Goal: Task Accomplishment & Management: Manage account settings

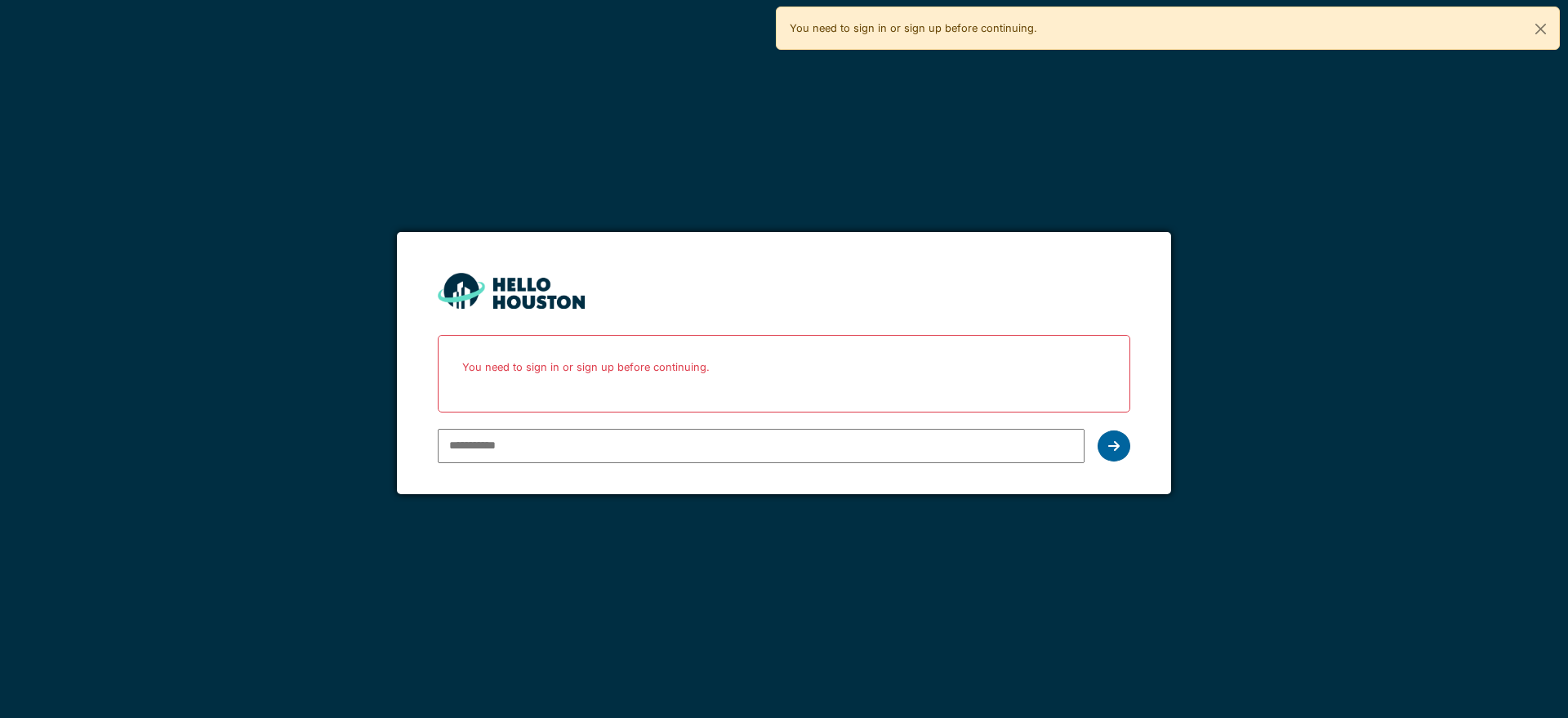
type input "**********"
click at [1108, 447] on icon at bounding box center [1114, 445] width 12 height 13
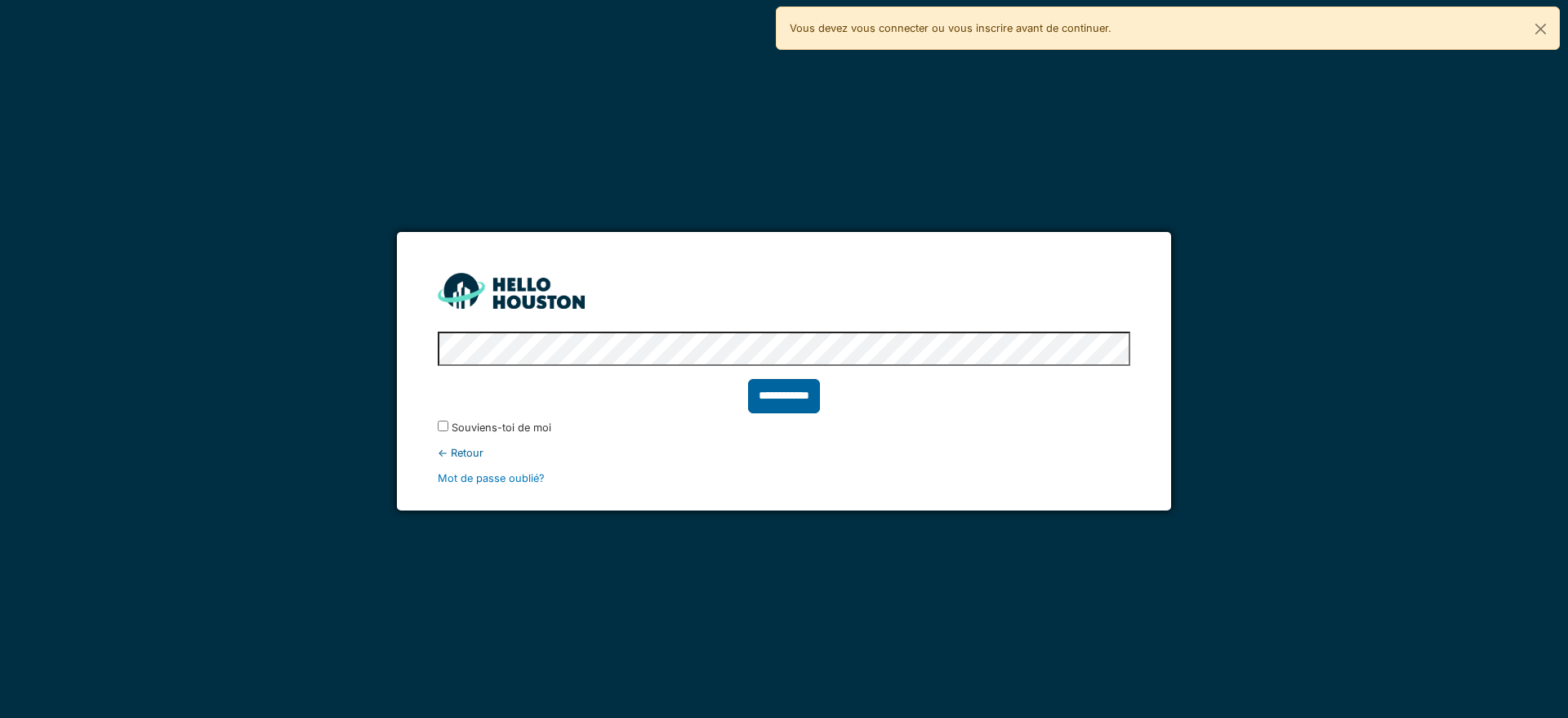
click at [778, 390] on input "**********" at bounding box center [784, 396] width 72 height 34
type input "******"
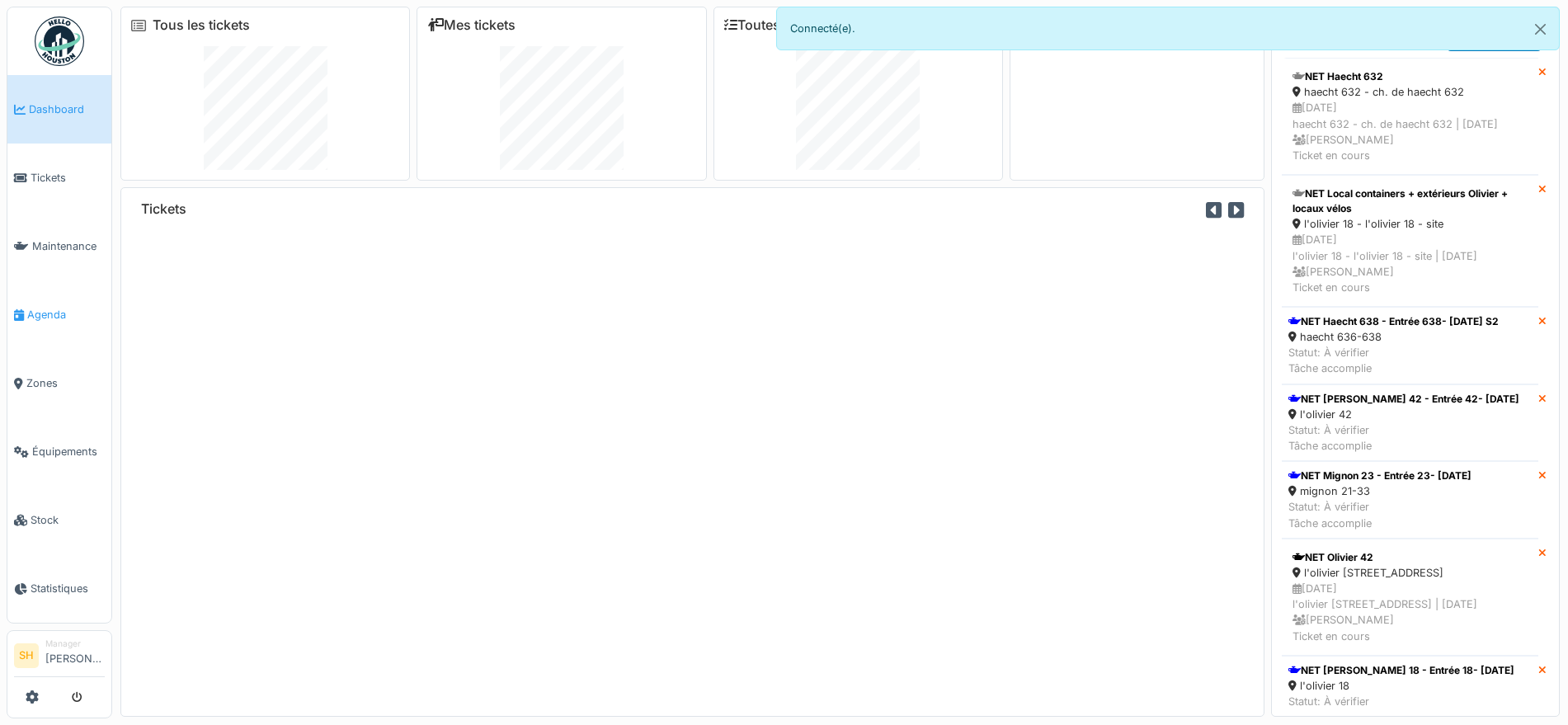
click at [38, 307] on span "Agenda" at bounding box center [66, 315] width 78 height 16
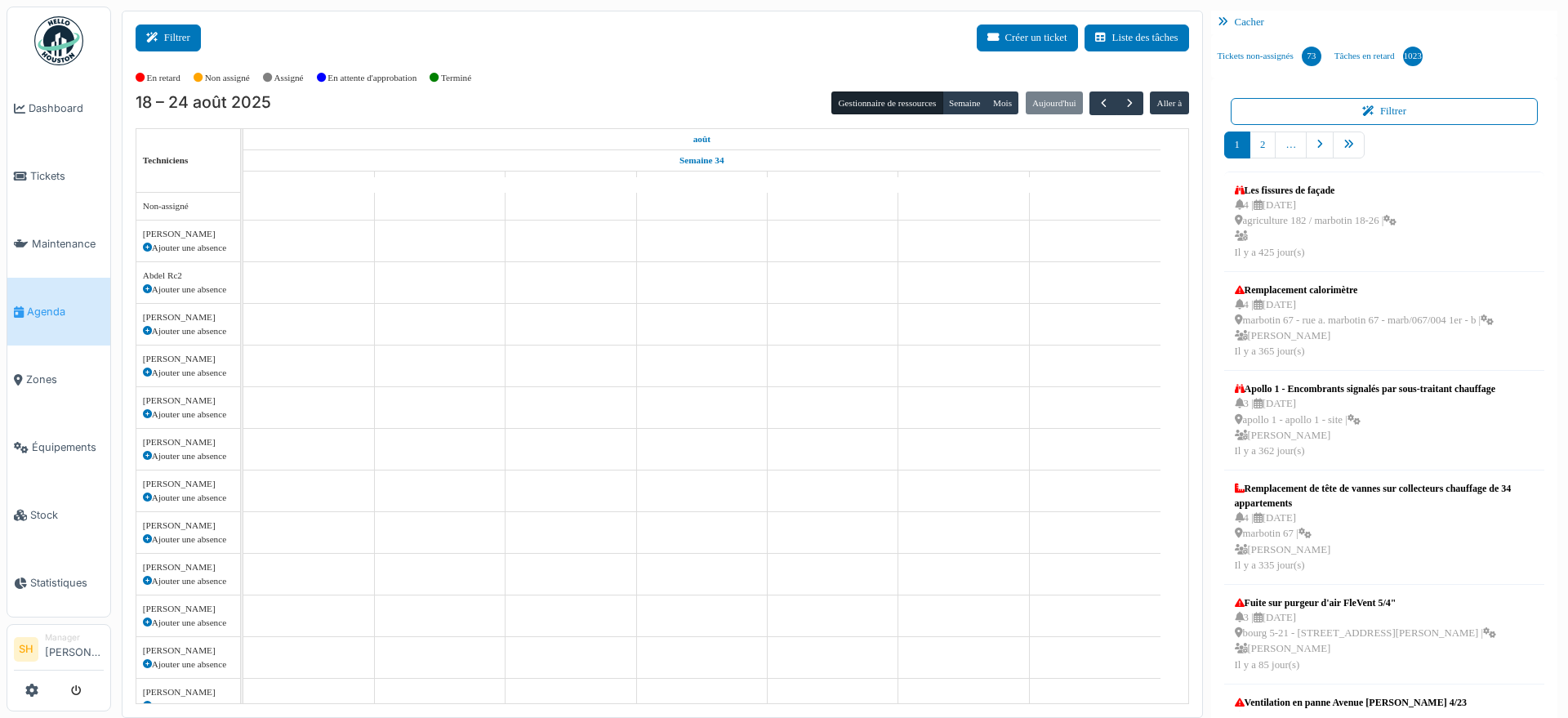
click at [162, 42] on icon at bounding box center [155, 38] width 18 height 11
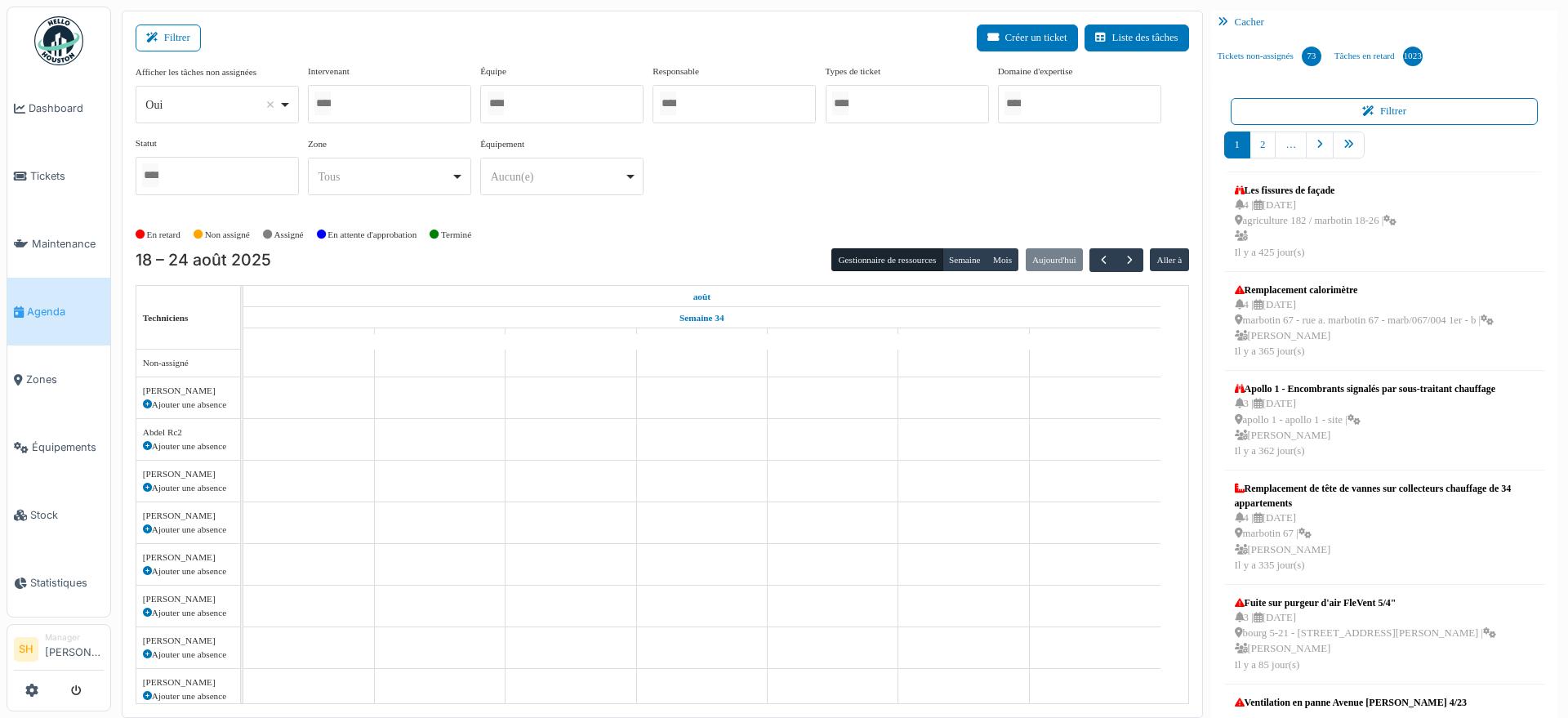
click at [534, 103] on div at bounding box center [562, 103] width 164 height 38
click at [774, 230] on div "En retard Non assigné Assigné En attente d'approbation Terminé" at bounding box center [662, 236] width 1054 height 27
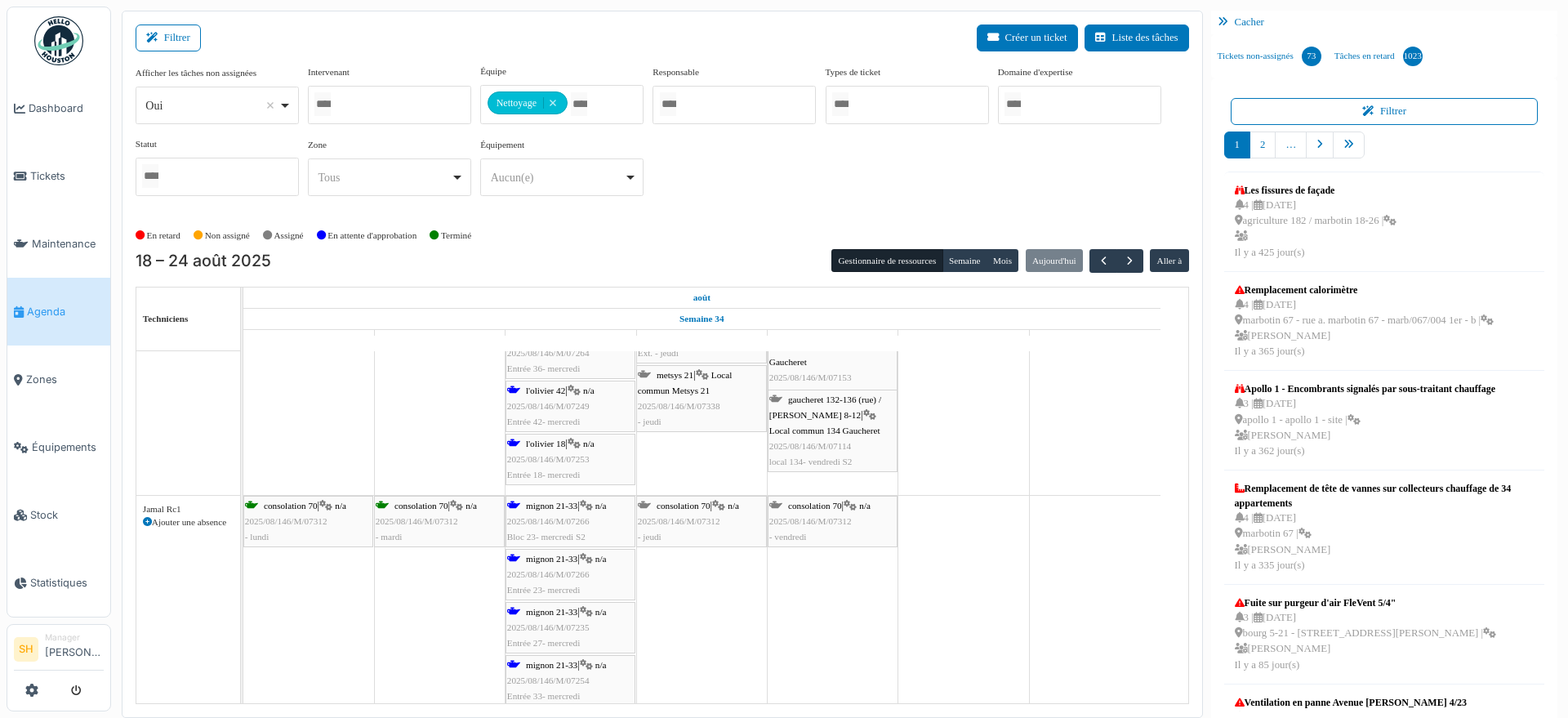
scroll to position [2323, 0]
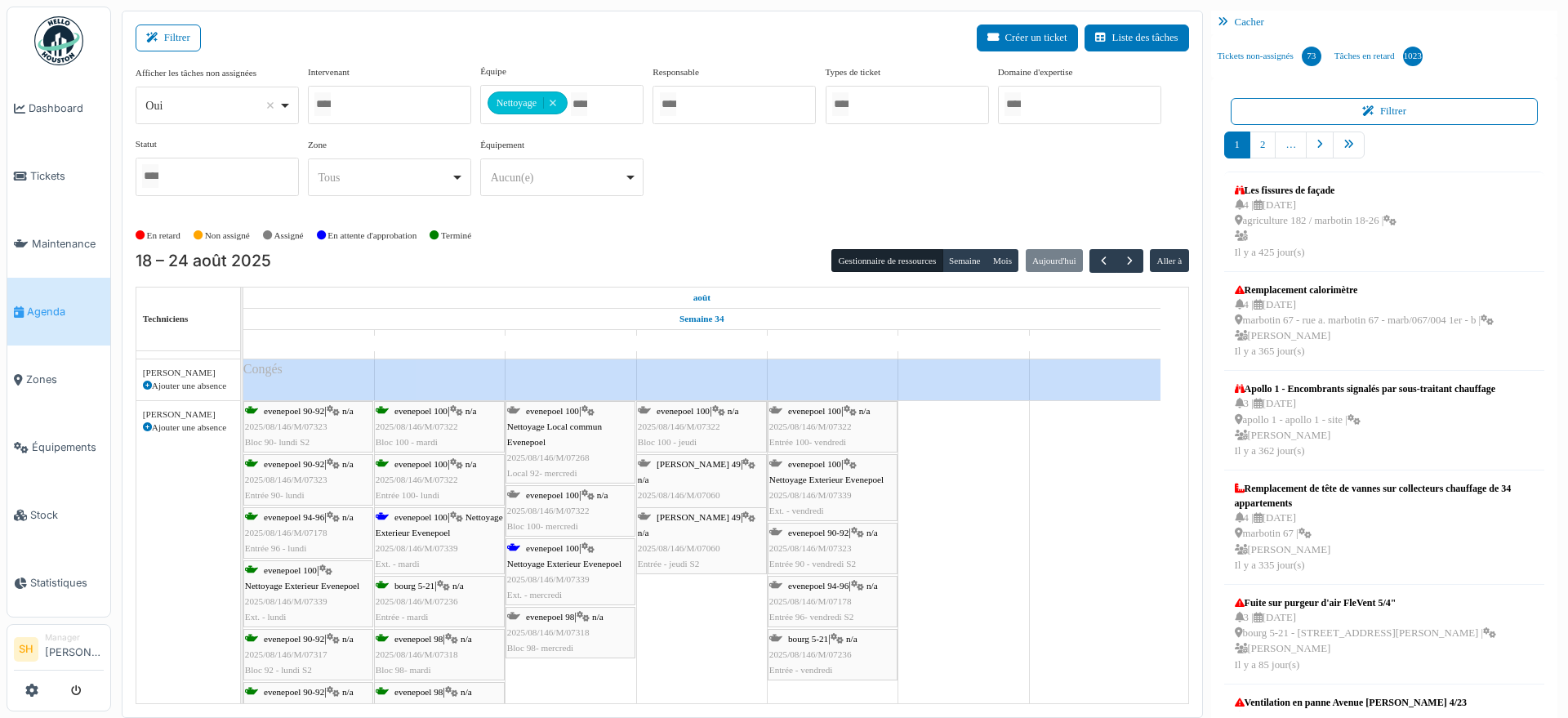
click at [437, 515] on span "evenepoel 100" at bounding box center [421, 517] width 54 height 10
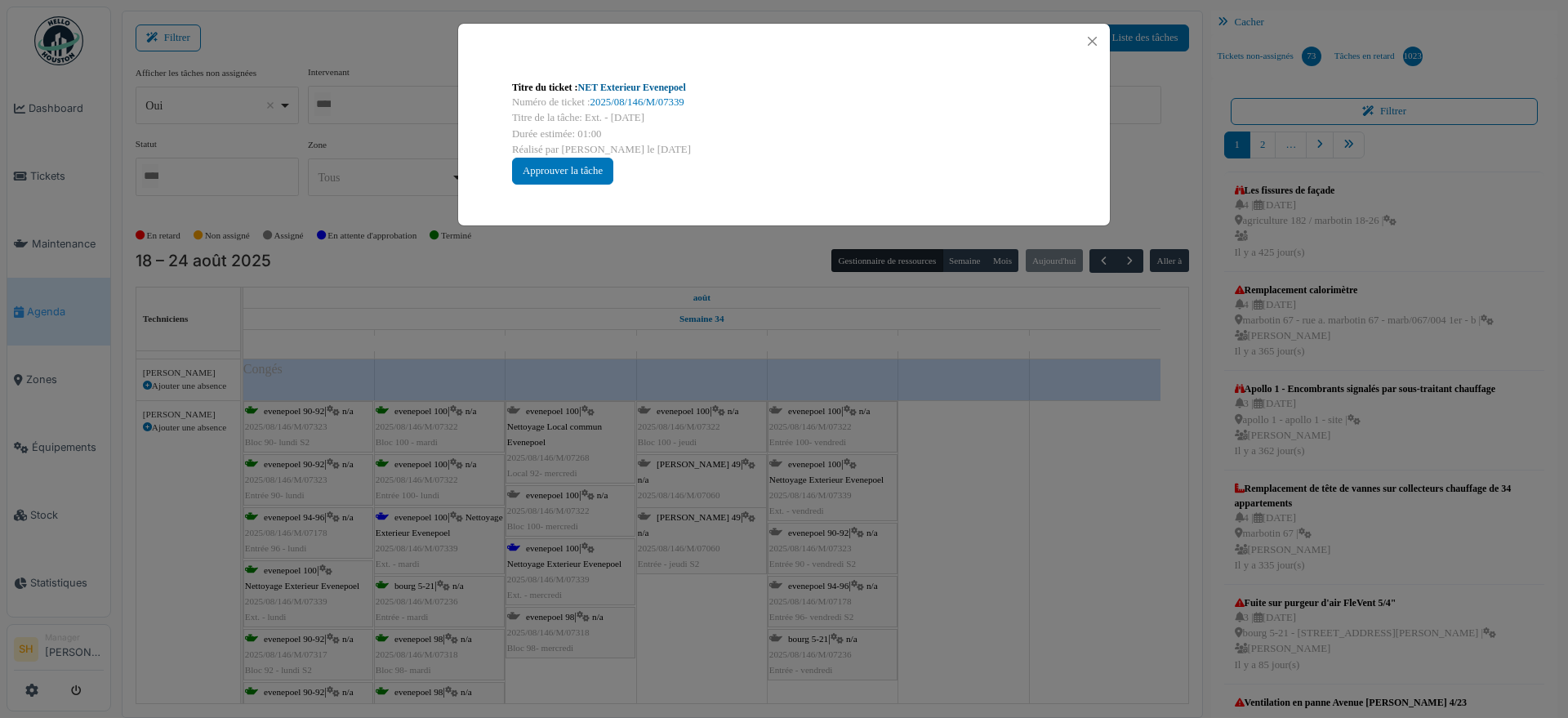
click at [648, 89] on link "NET Exterieur Evenepoel" at bounding box center [632, 88] width 108 height 12
click at [653, 593] on div "Titre du ticket : NET Exterieur Evenepoel Numéro de ticket : 2025/08/146/M/0733…" at bounding box center [784, 359] width 1568 height 718
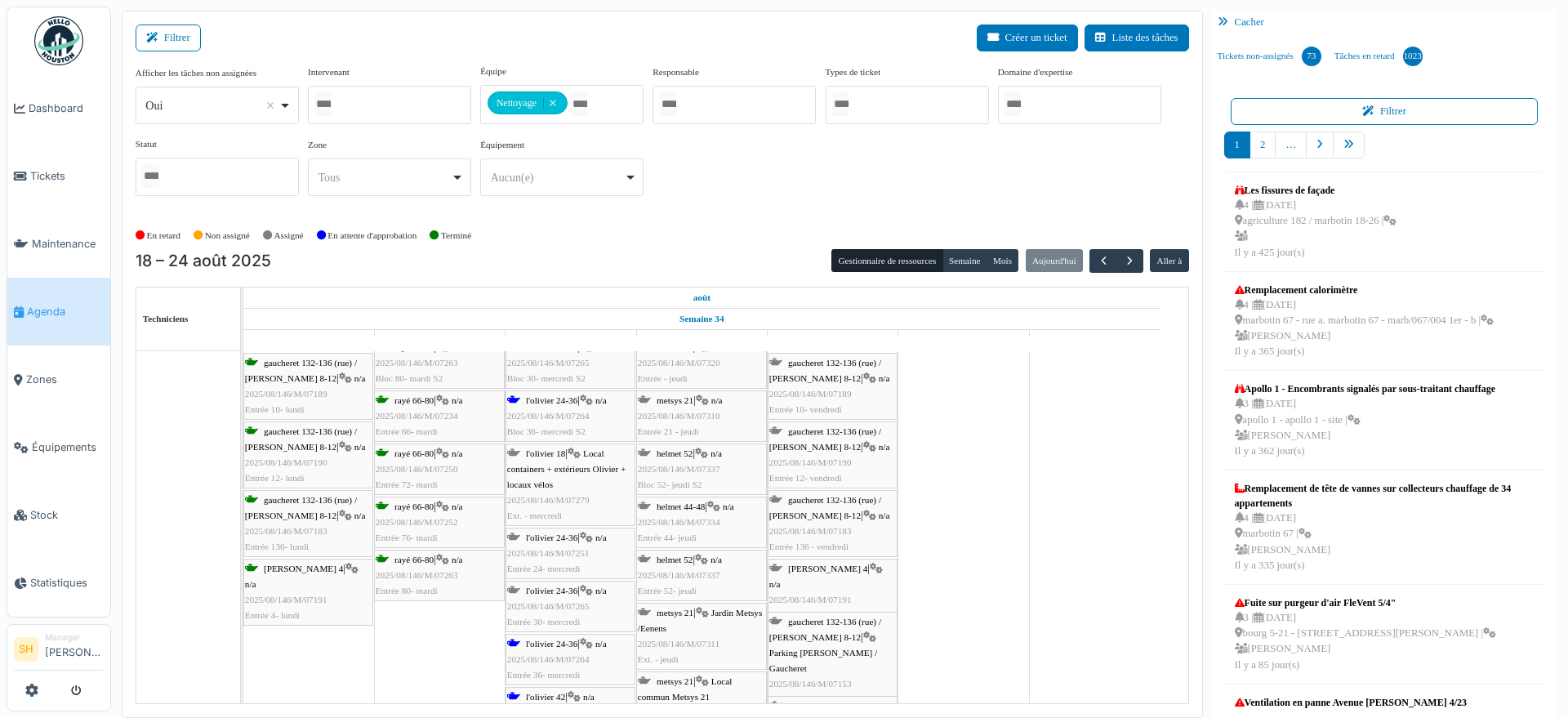
scroll to position [2166, 0]
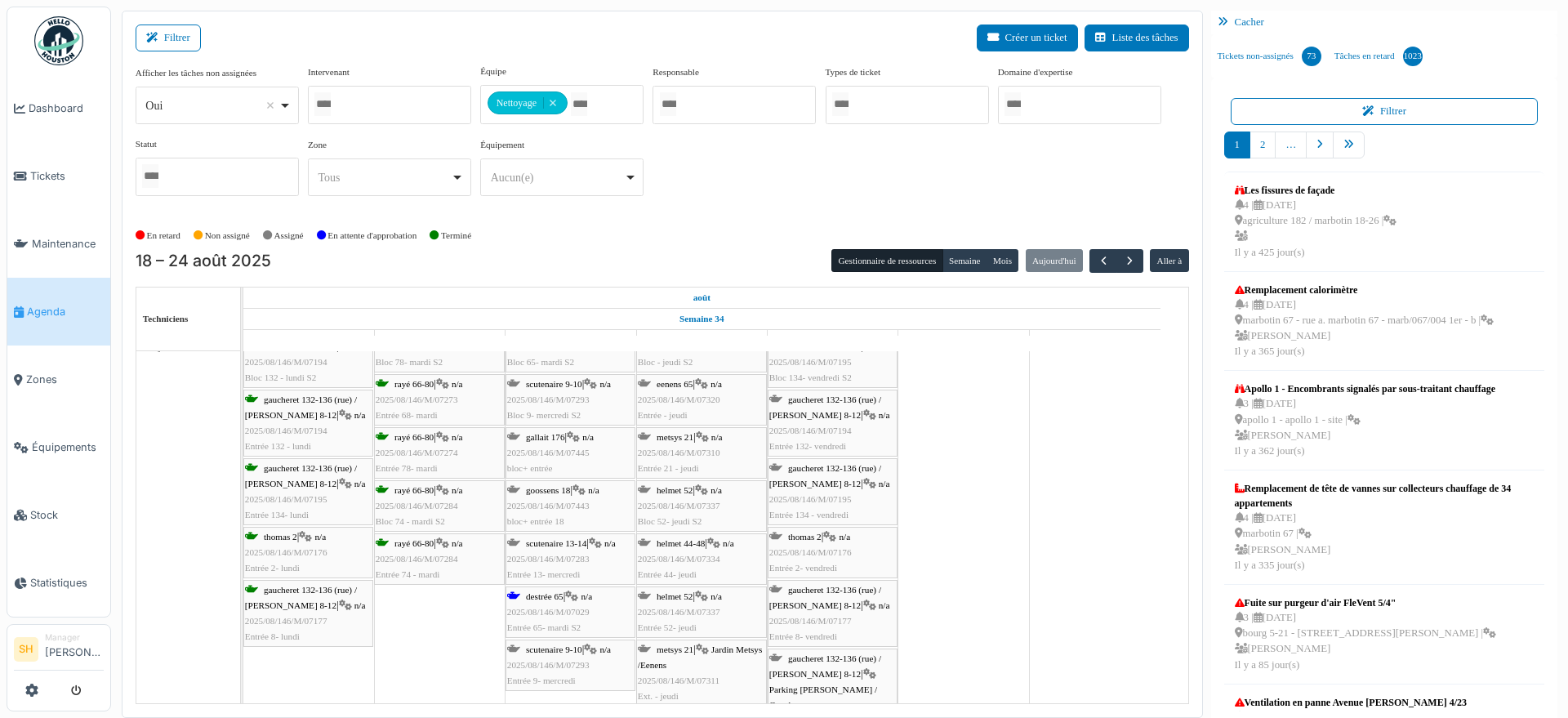
click at [546, 485] on span "goossens 18" at bounding box center [547, 490] width 44 height 10
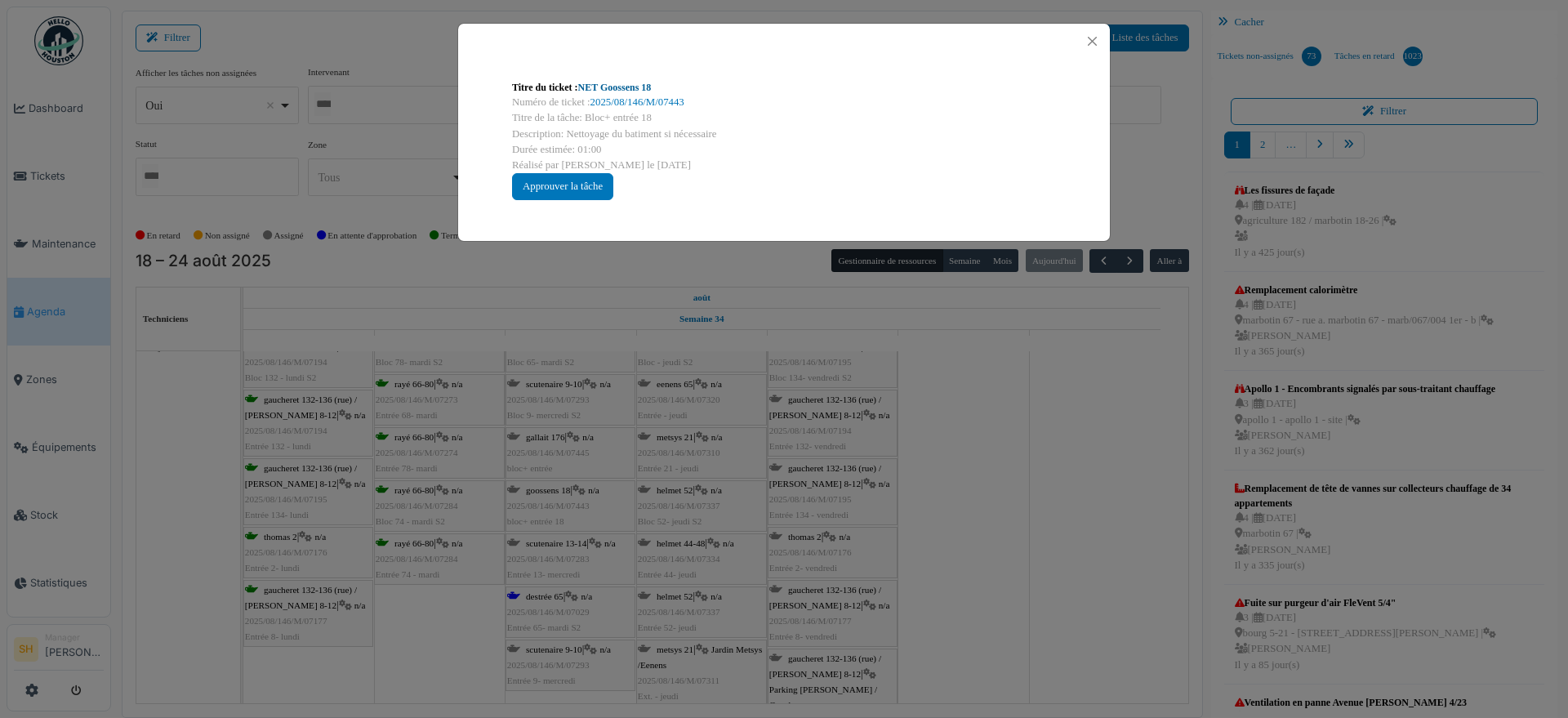
click at [599, 84] on link "NET Goossens 18" at bounding box center [615, 88] width 73 height 12
click at [1071, 574] on div "Titre du ticket : NET Goossens 18 Numéro de ticket : 2025/08/146/M/07443 Titre …" at bounding box center [784, 359] width 1568 height 718
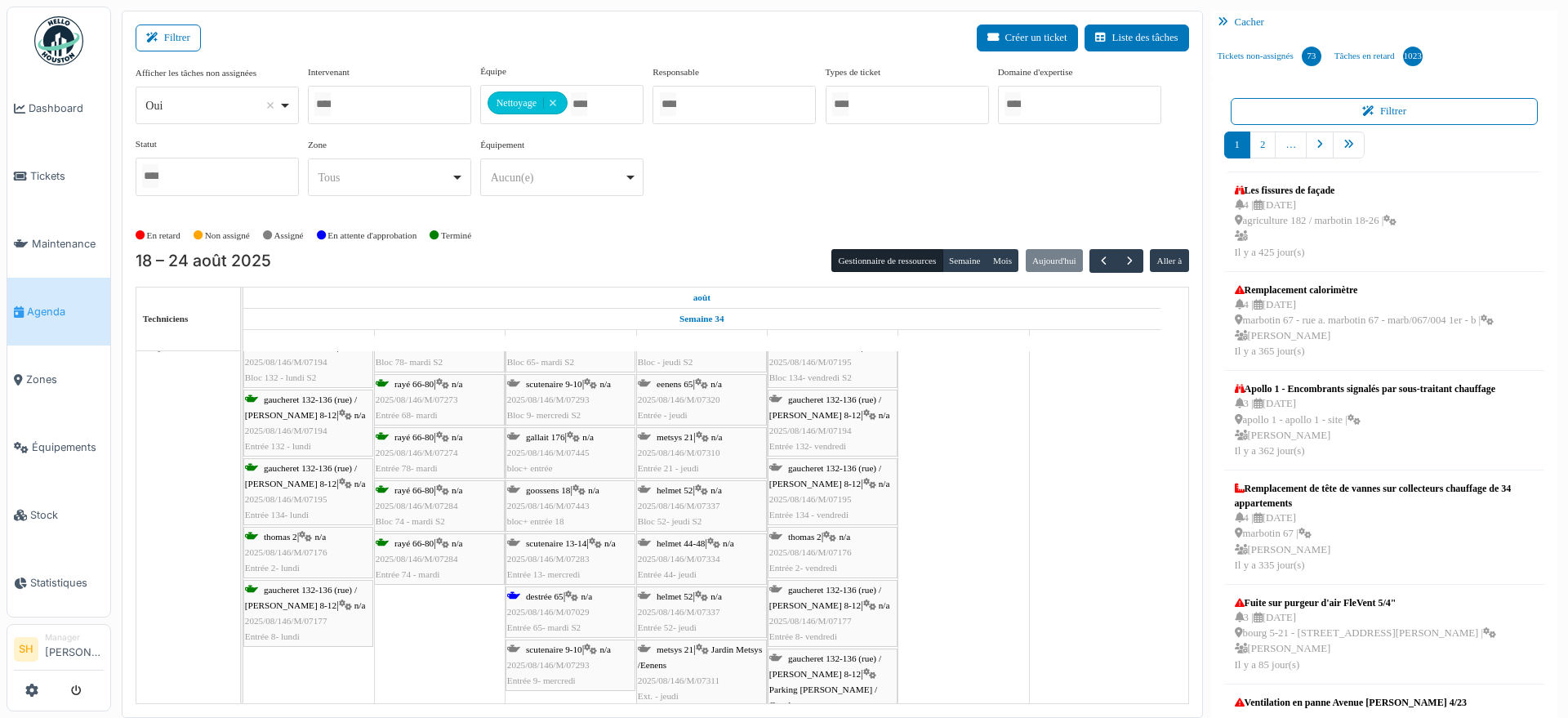
click at [568, 598] on div "destrée 65 | n/a 2025/08/146/M/07029 Entrée 65- mardi S2" at bounding box center [571, 613] width 127 height 48
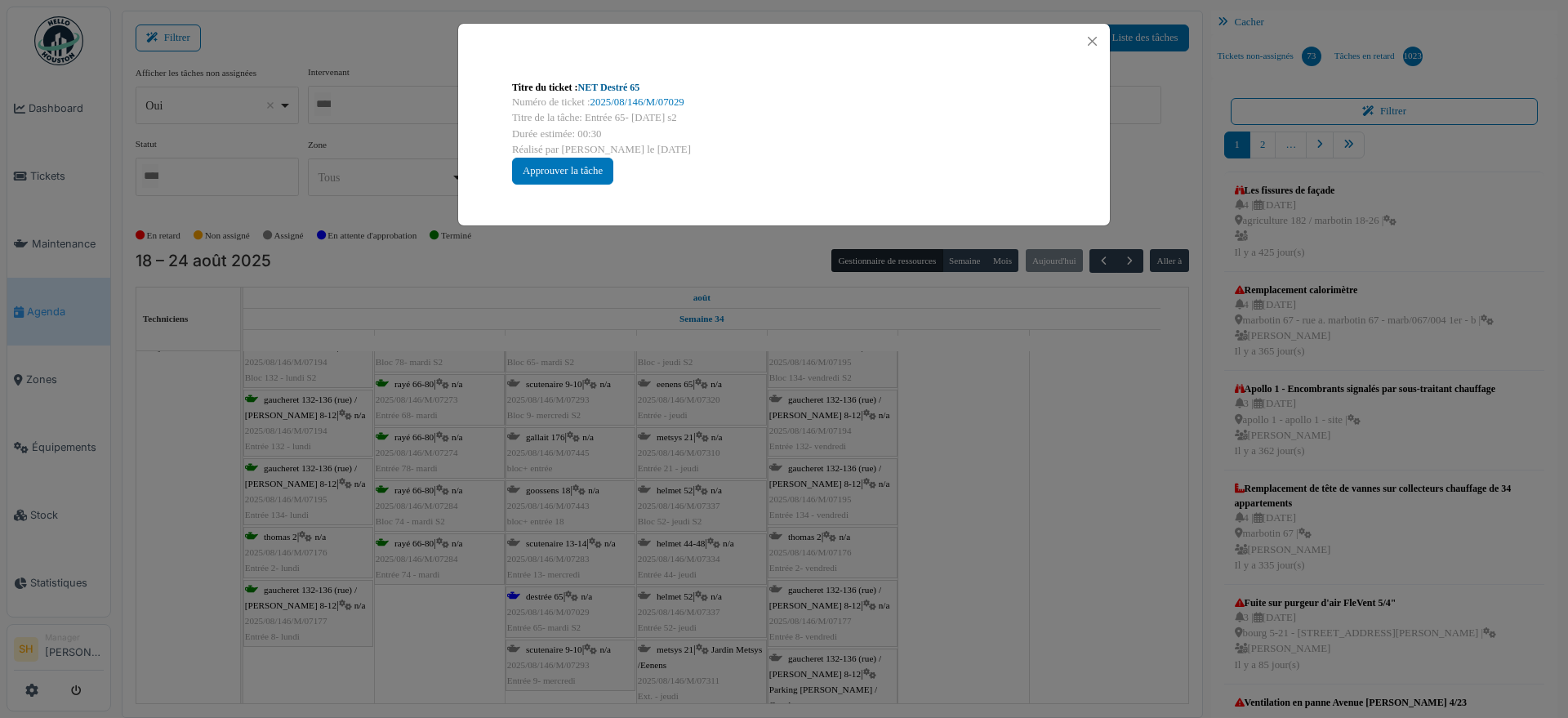
click at [624, 83] on link "NET Destré 65" at bounding box center [610, 88] width 62 height 12
click at [982, 510] on div "Titre du ticket : NET Destré 65 Numéro de ticket : 2025/08/146/M/07029 Titre de…" at bounding box center [784, 359] width 1568 height 718
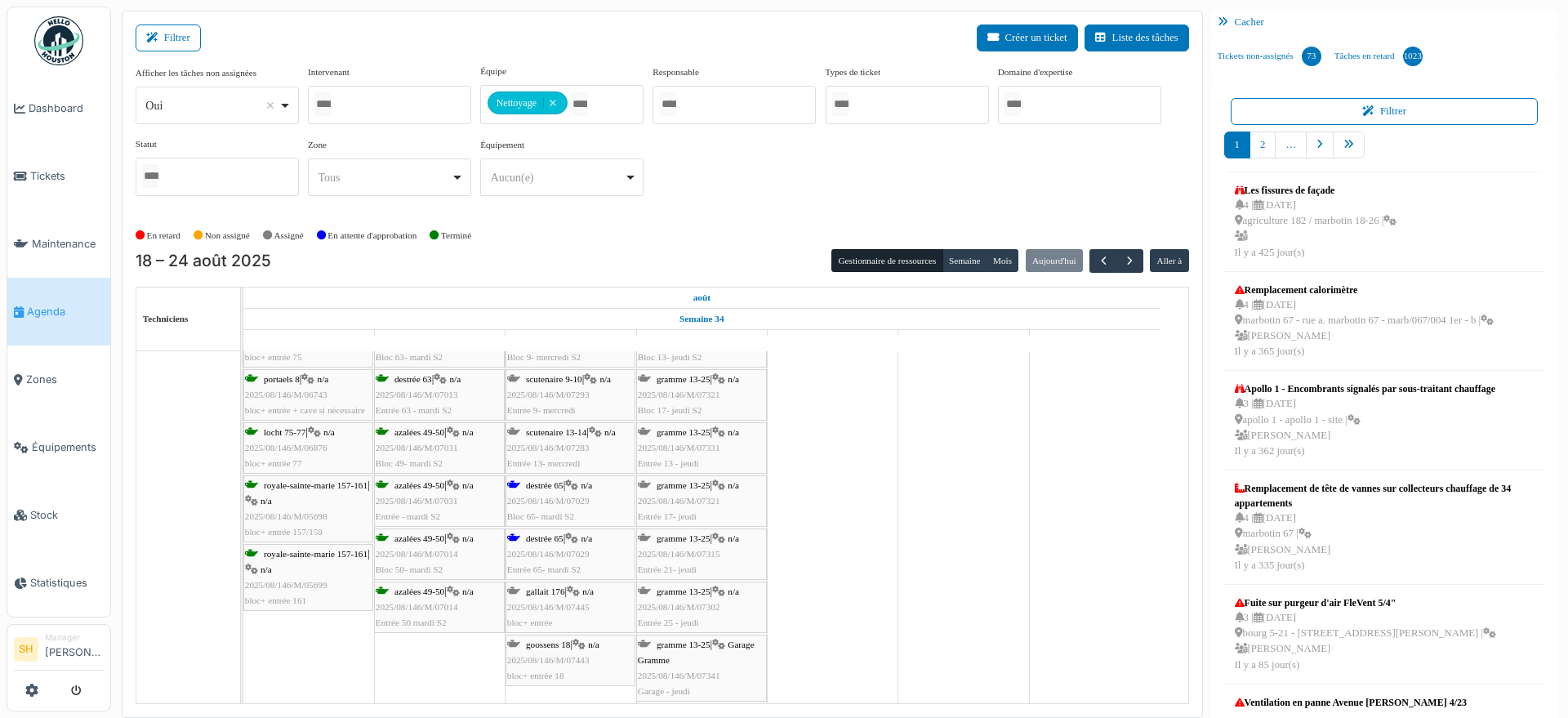
scroll to position [3963, 0]
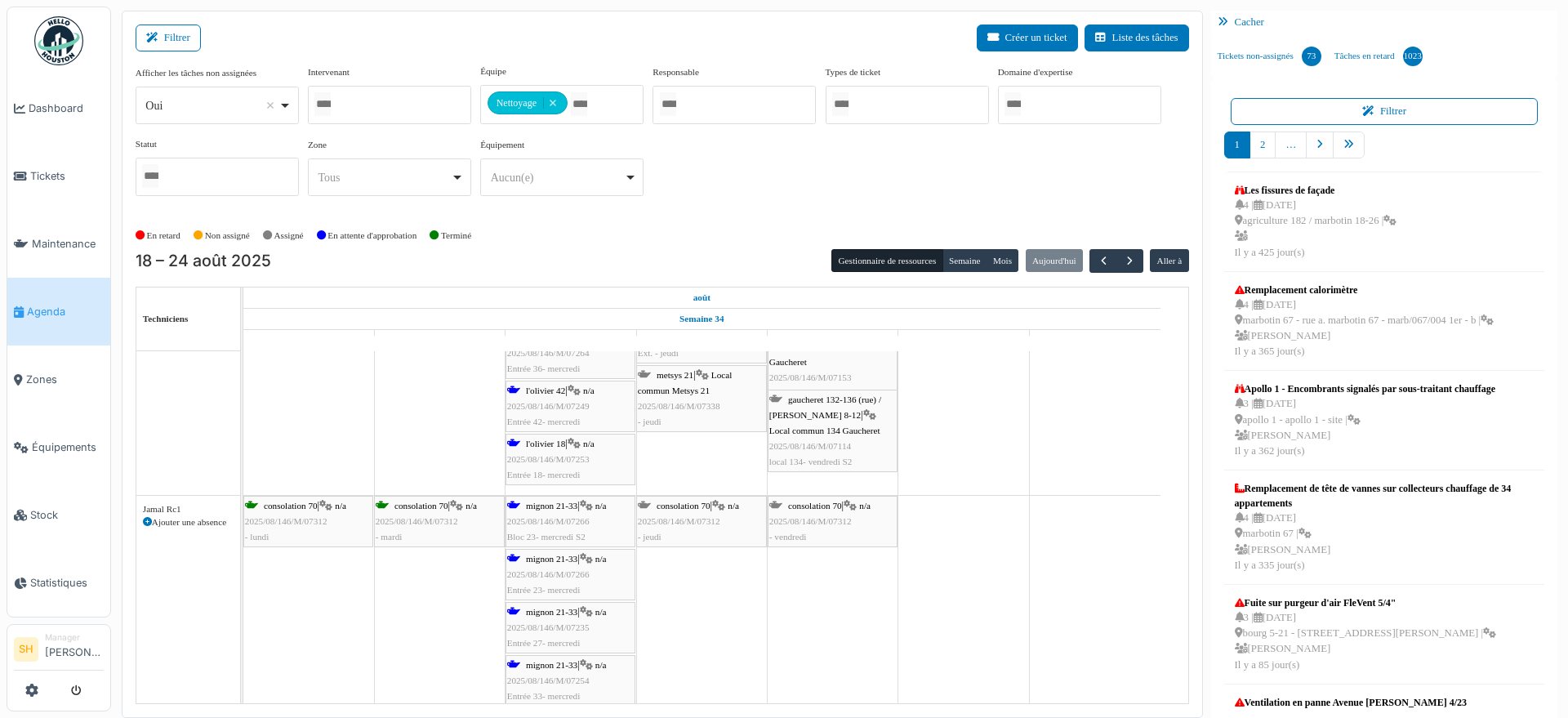
click at [559, 507] on span "mignon 21-33" at bounding box center [551, 506] width 52 height 10
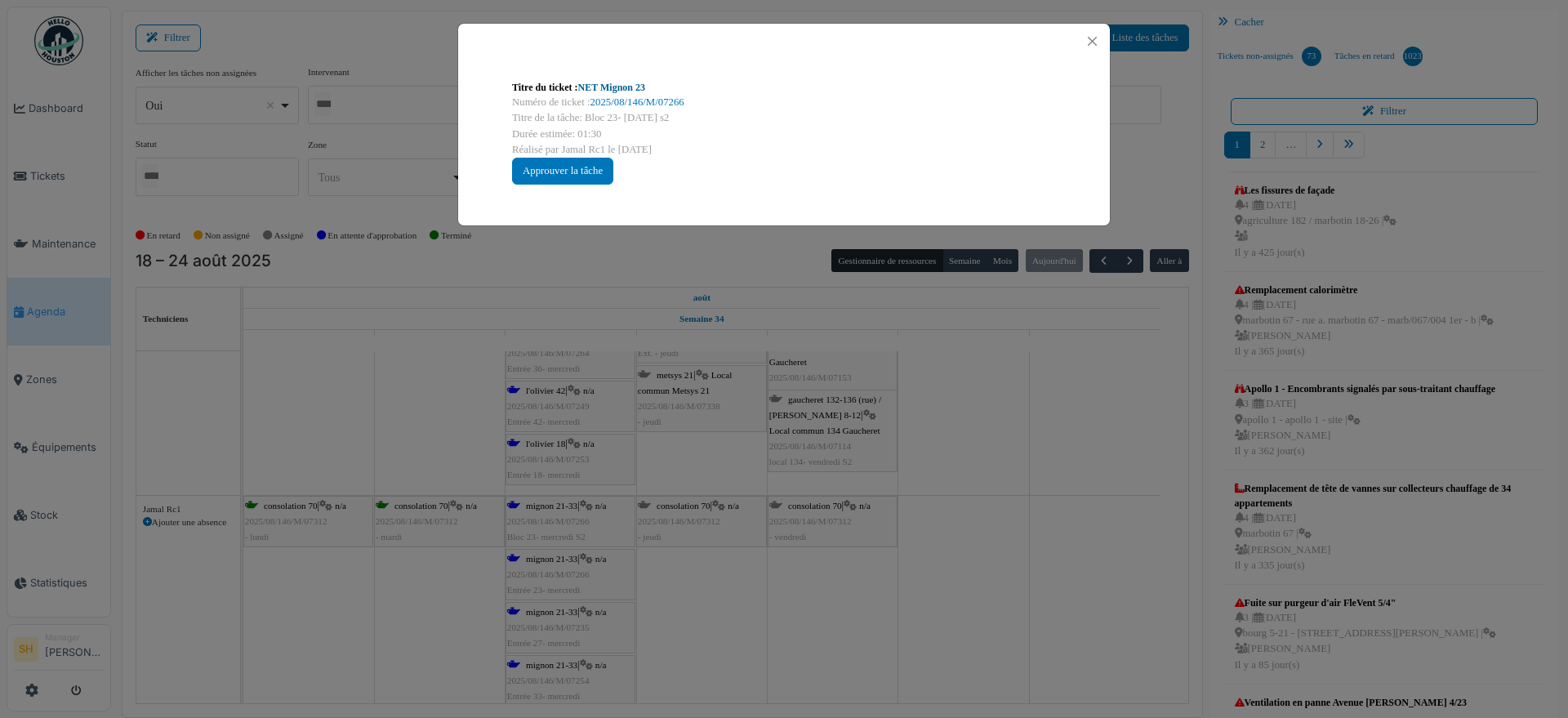
click at [590, 86] on link "NET Mignon 23" at bounding box center [612, 88] width 67 height 12
click at [1089, 44] on button "Close" at bounding box center [1092, 41] width 22 height 22
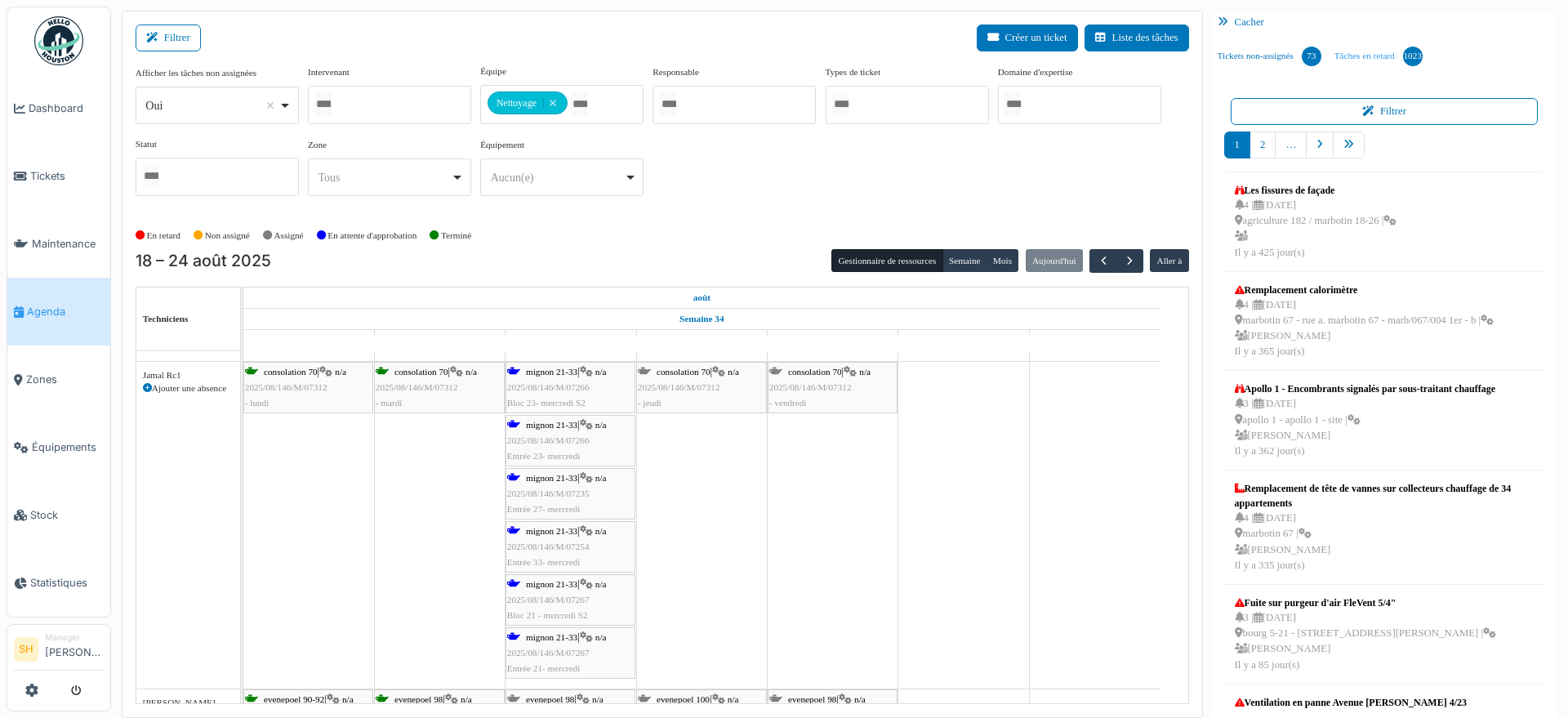
scroll to position [2247, 0]
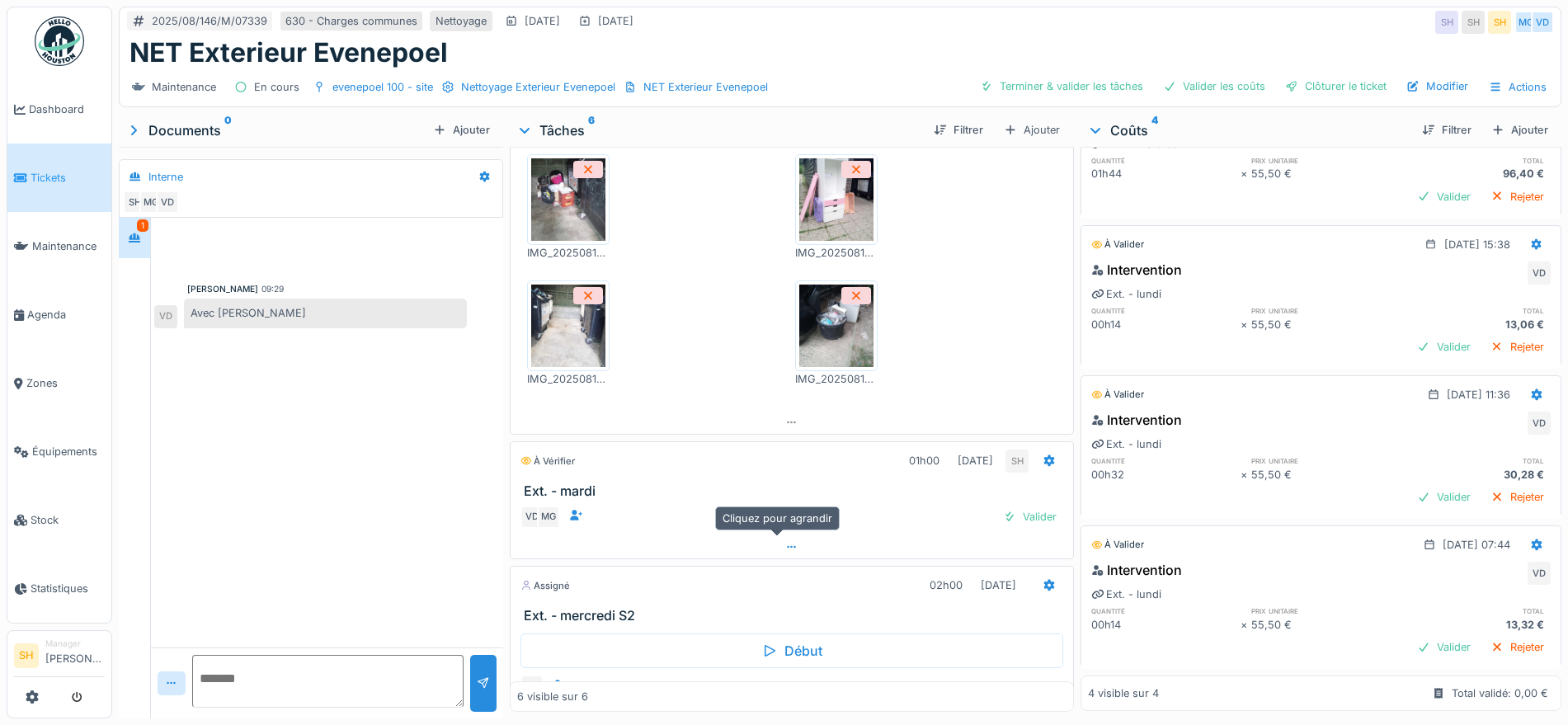
scroll to position [412, 0]
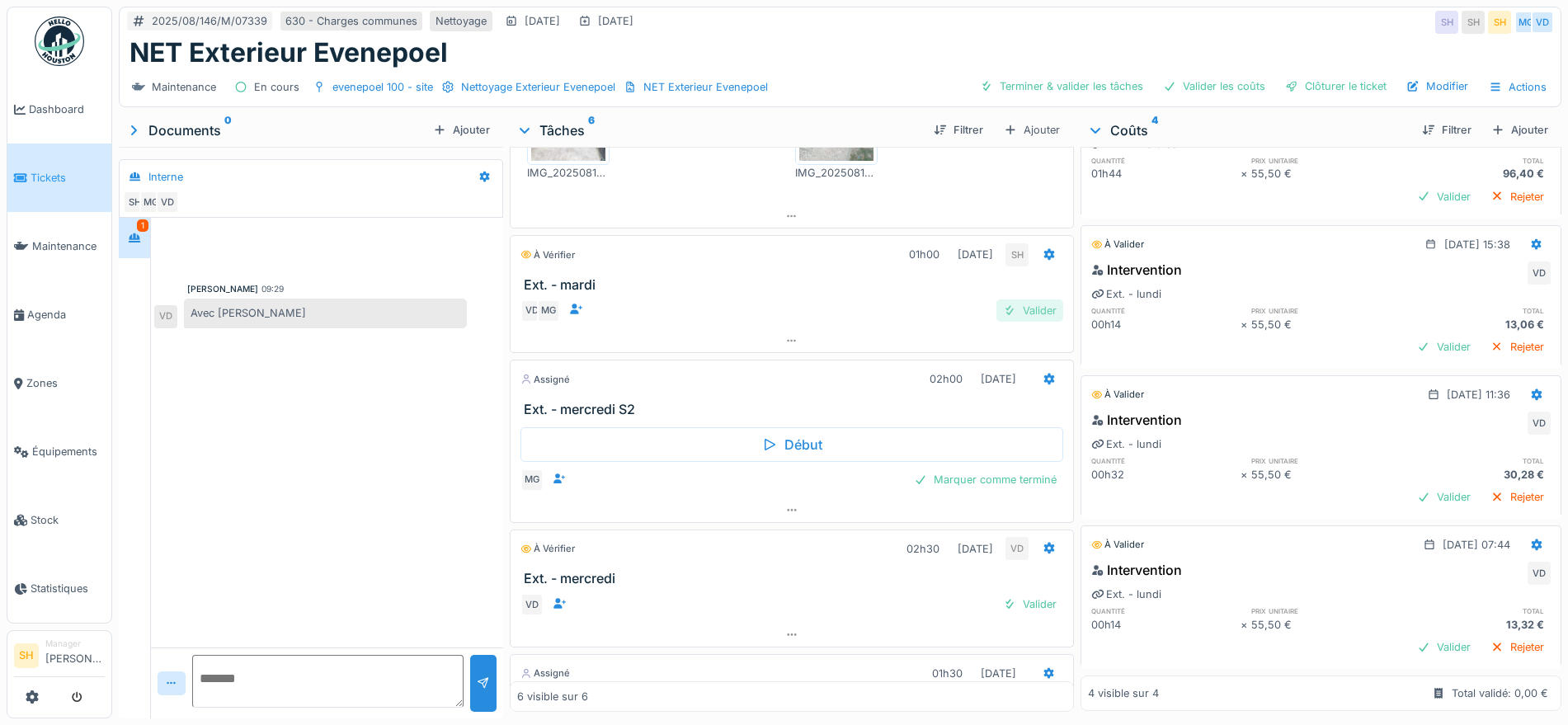
click at [1005, 299] on div "Valider" at bounding box center [1030, 310] width 67 height 23
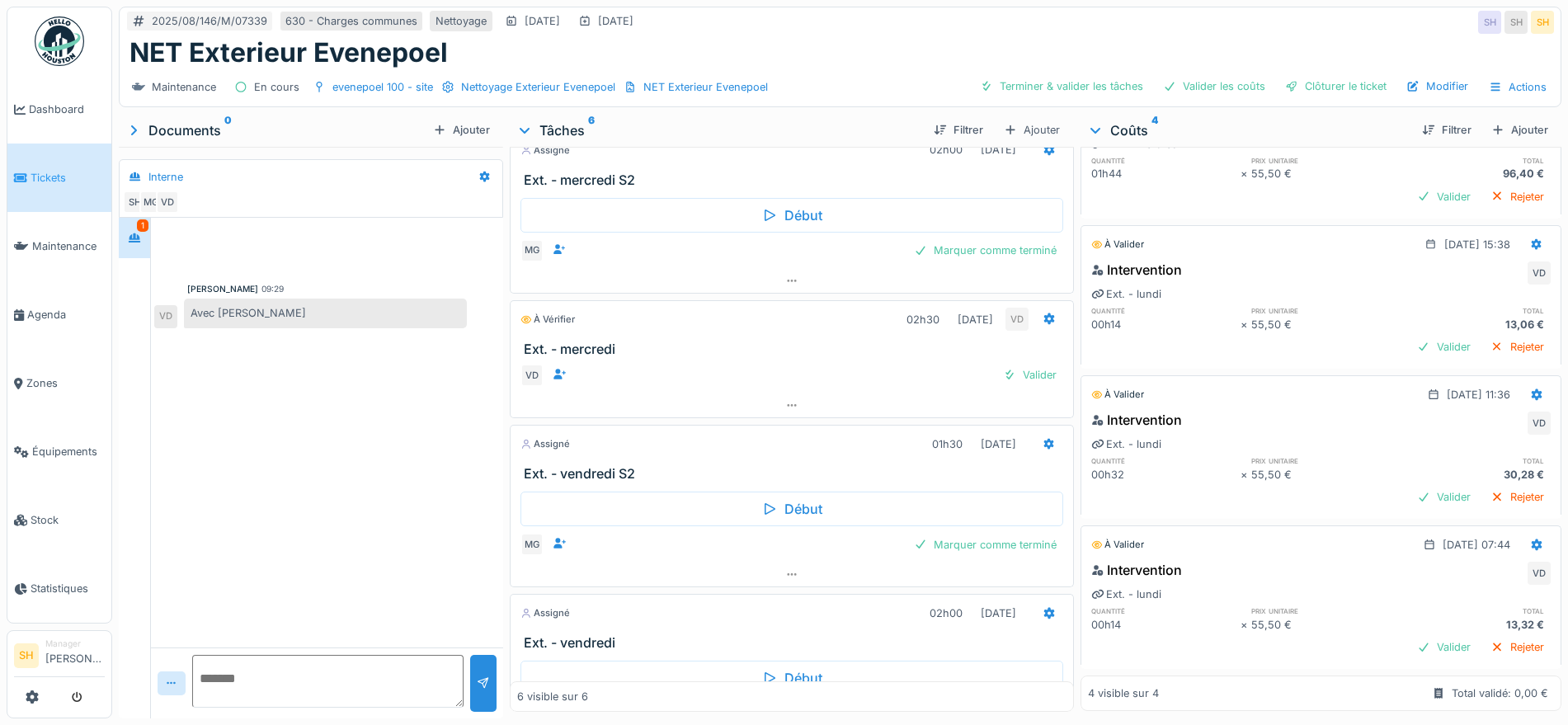
scroll to position [700, 0]
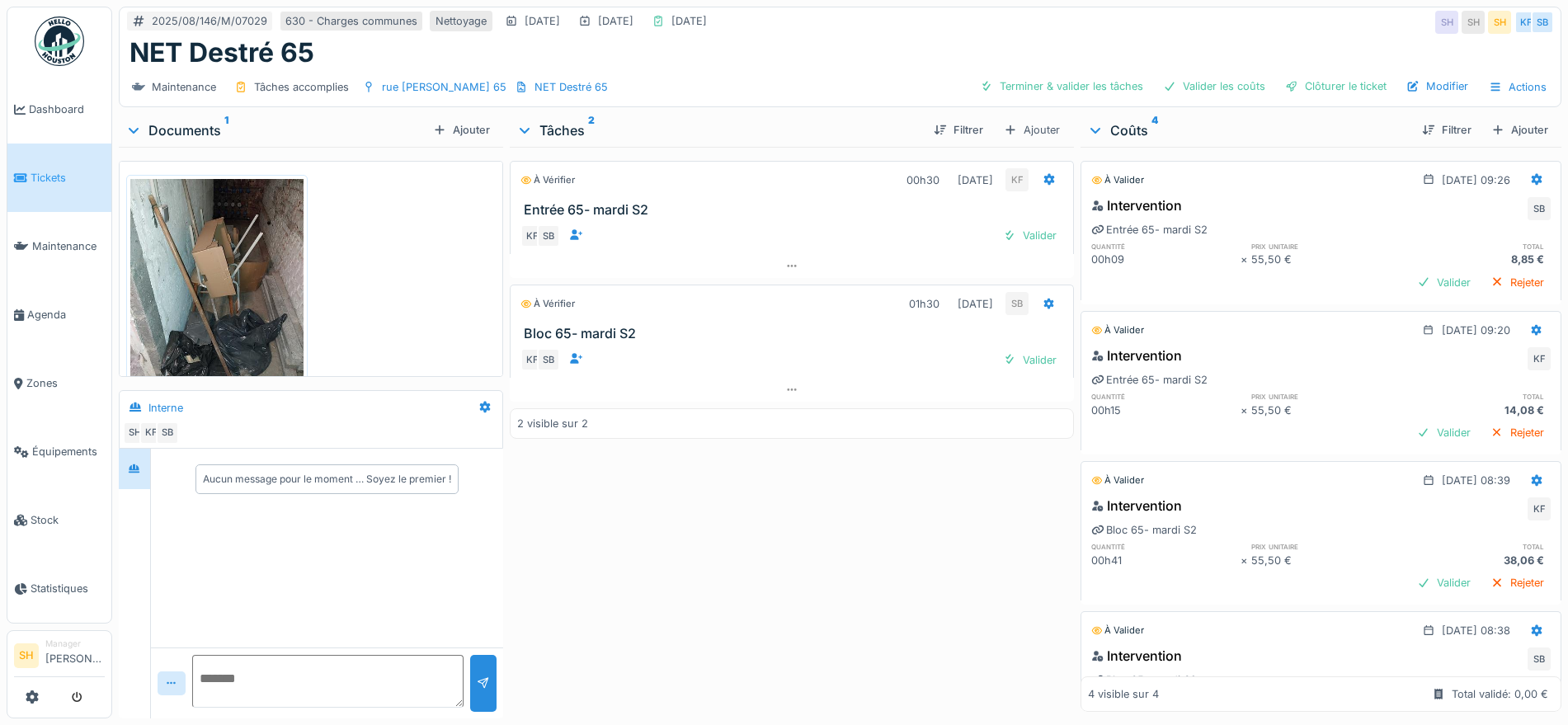
click at [236, 277] on img at bounding box center [216, 294] width 173 height 231
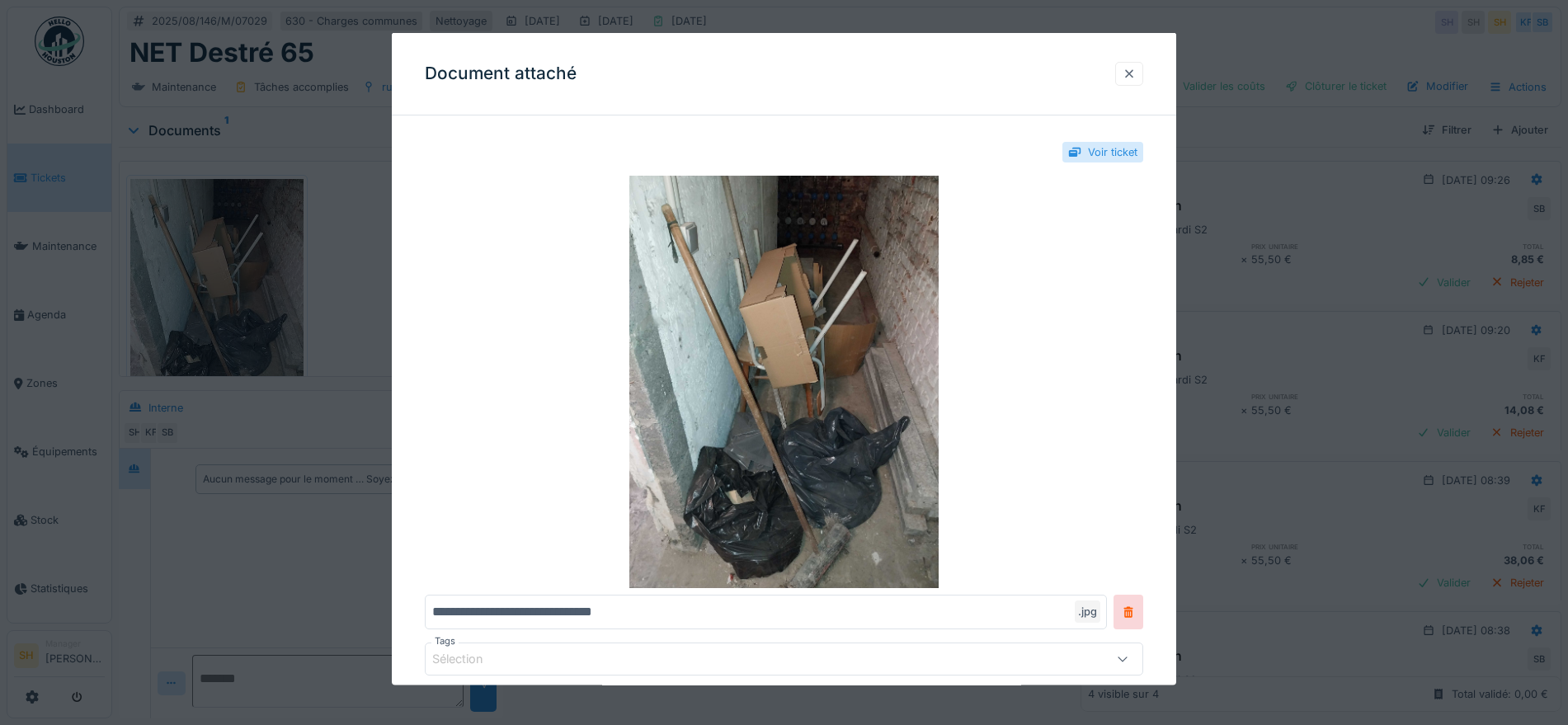
click at [1136, 75] on div at bounding box center [1128, 73] width 13 height 16
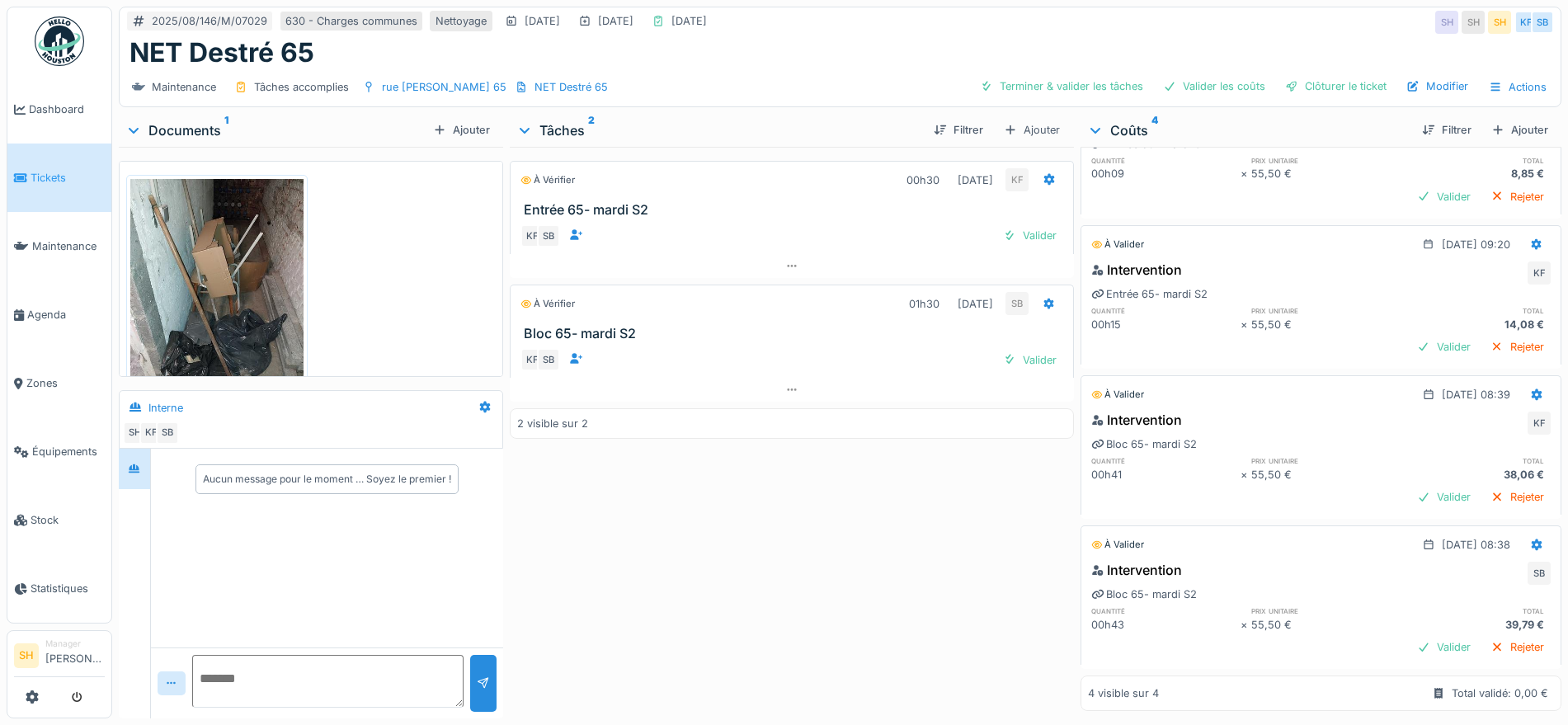
scroll to position [13, 0]
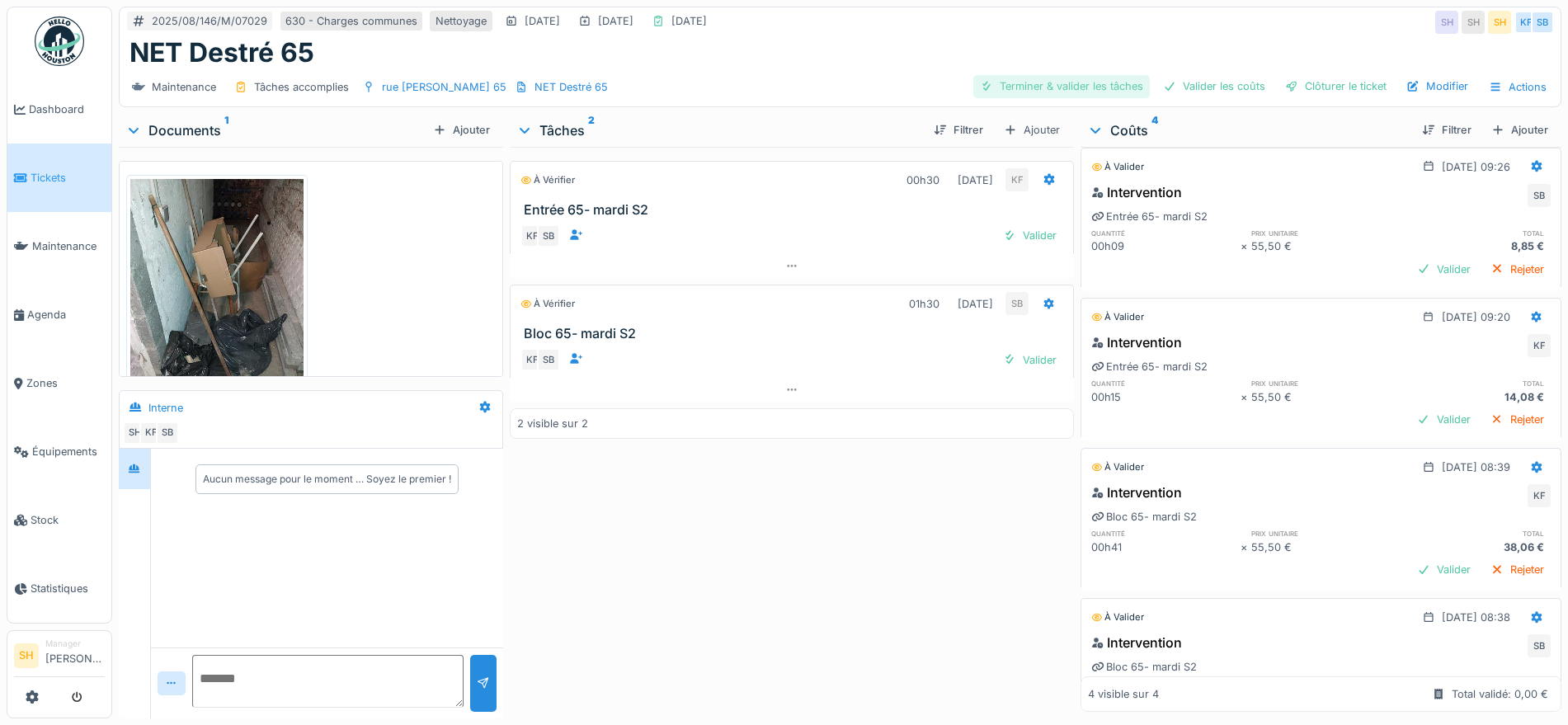
click at [1058, 87] on div "Terminer & valider les tâches" at bounding box center [1060, 86] width 176 height 23
click at [1220, 78] on div "Valider les coûts" at bounding box center [1214, 86] width 115 height 23
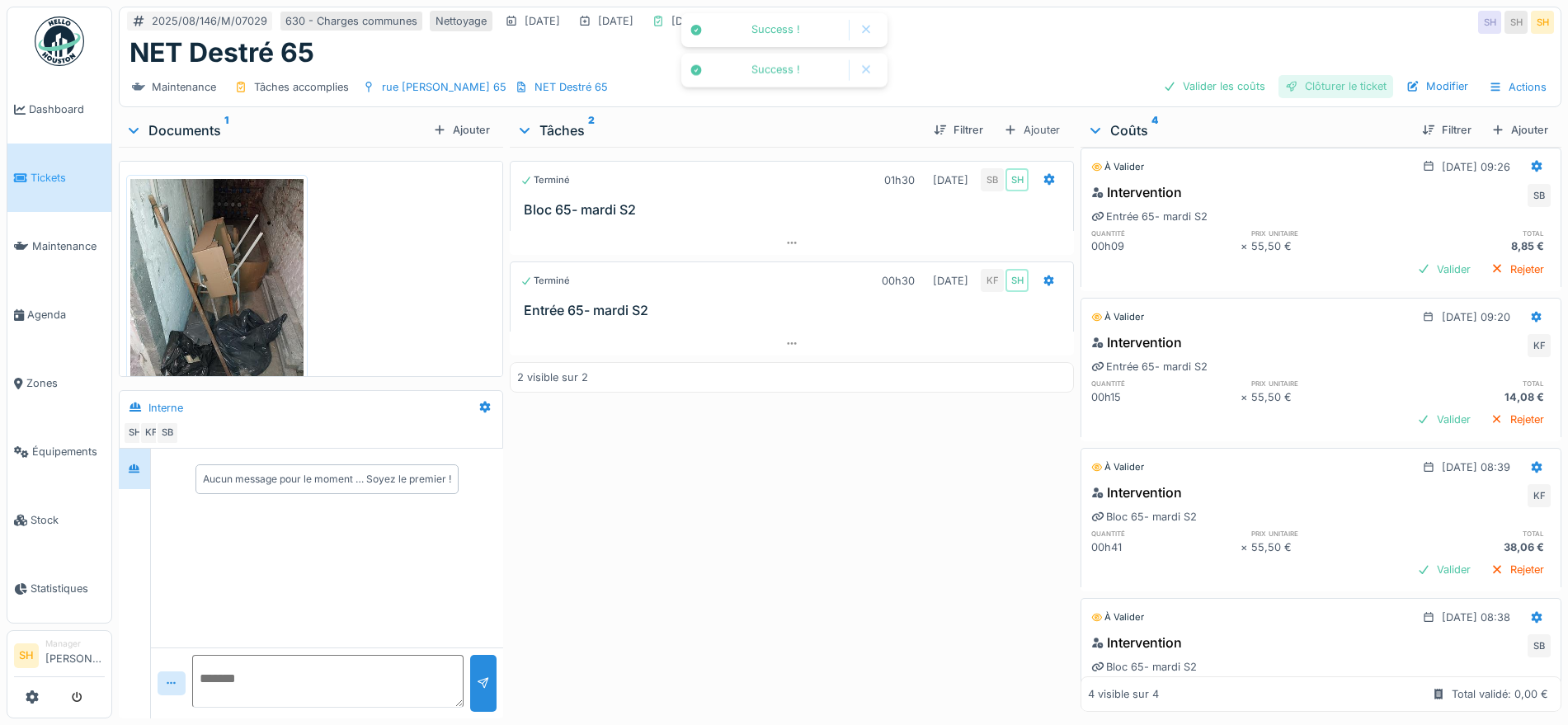
click at [1307, 84] on div "Clôturer le ticket" at bounding box center [1336, 86] width 115 height 23
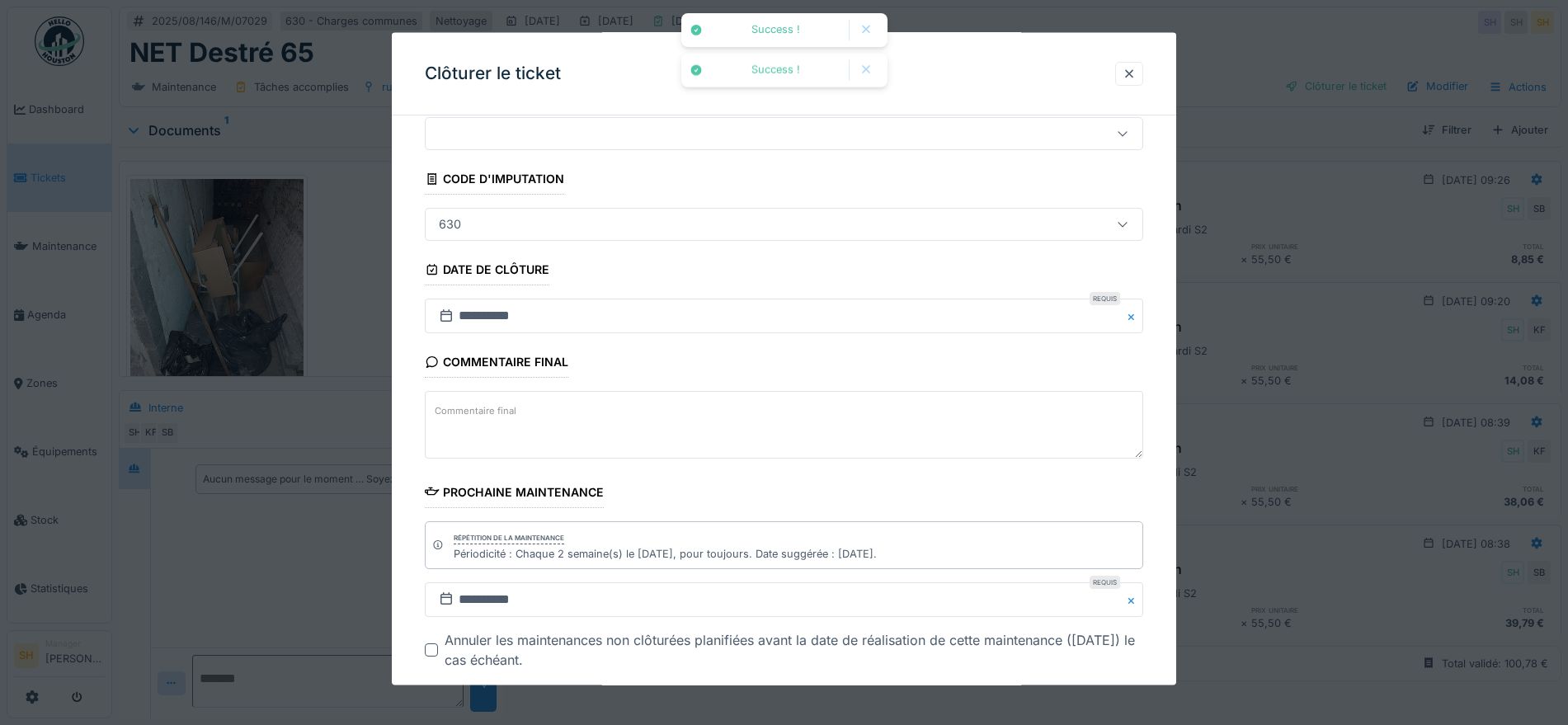
scroll to position [141, 0]
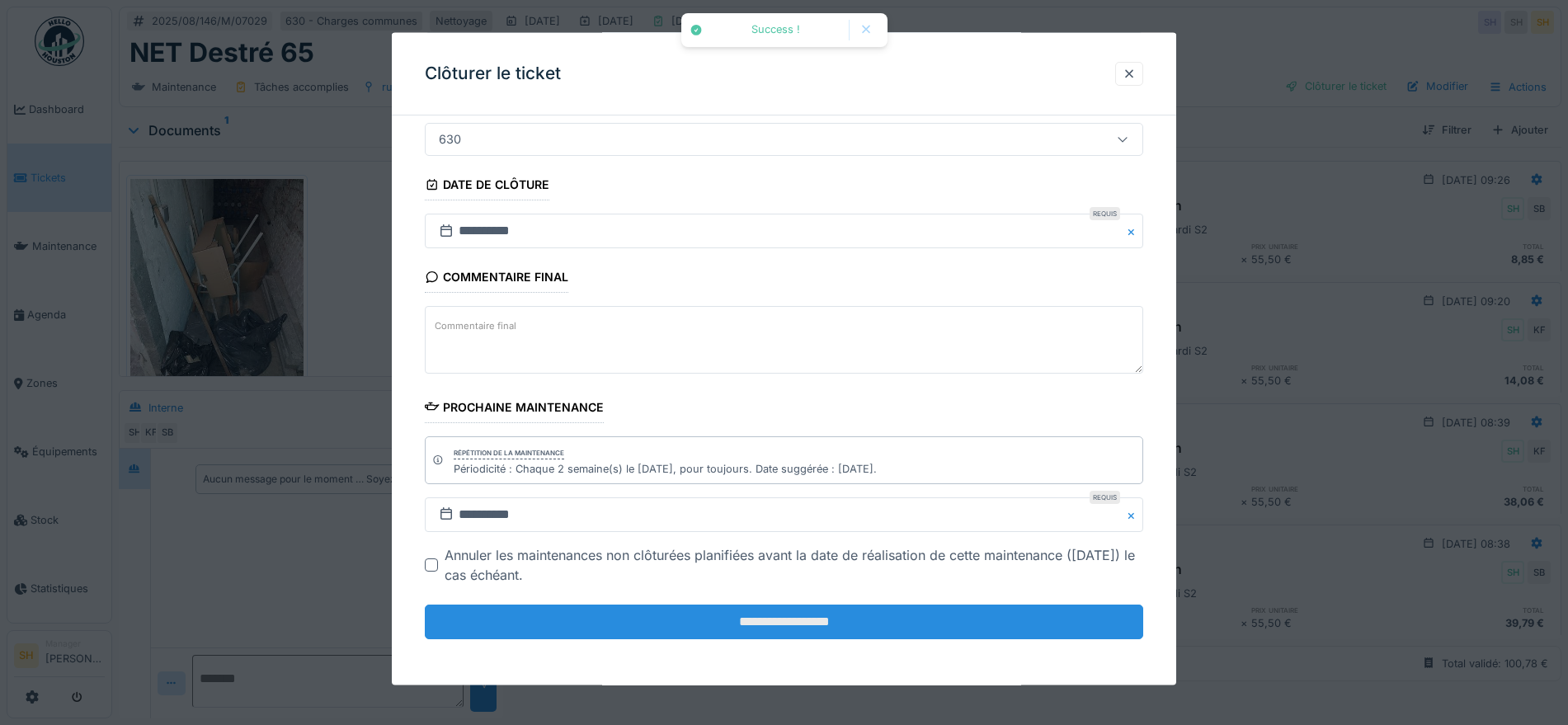
click at [774, 624] on input "**********" at bounding box center [784, 622] width 718 height 34
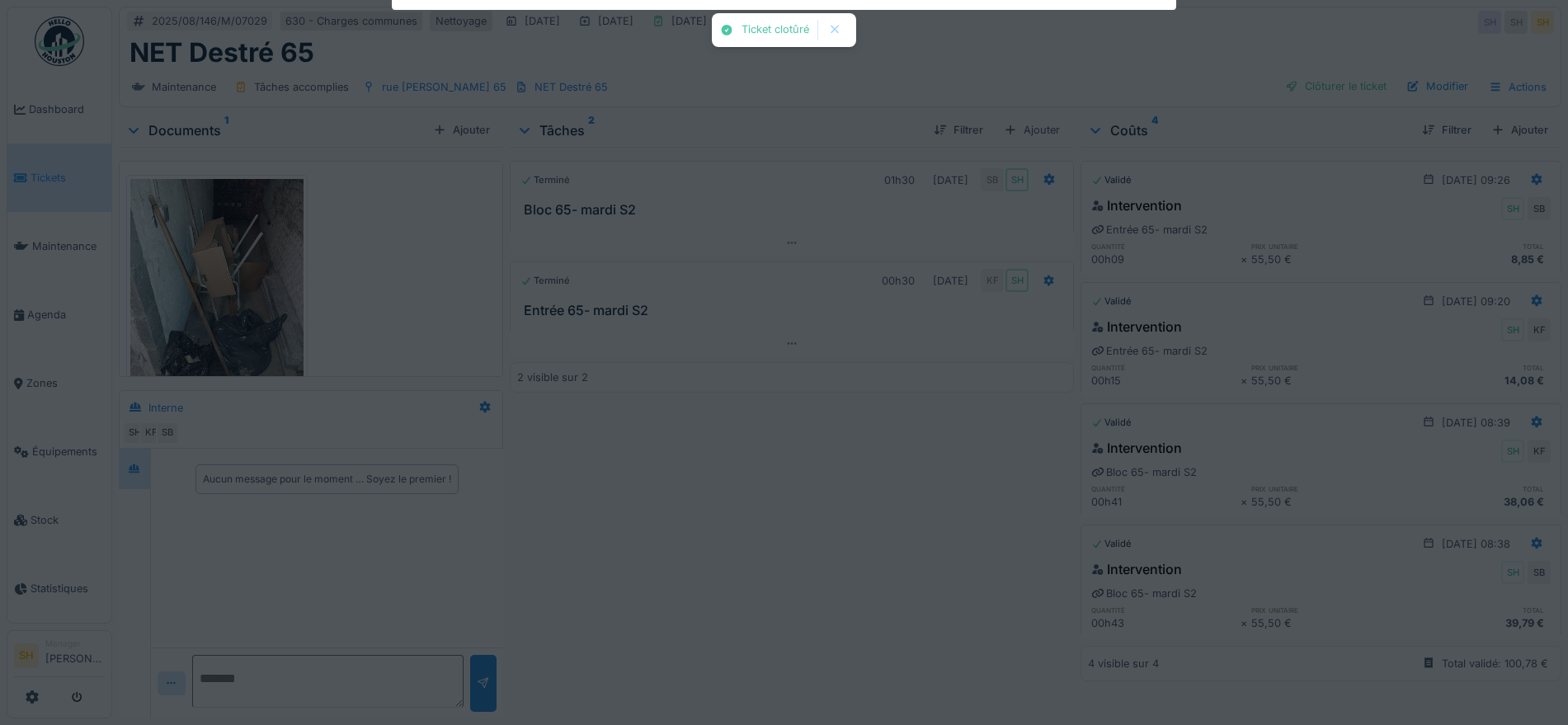
scroll to position [13, 0]
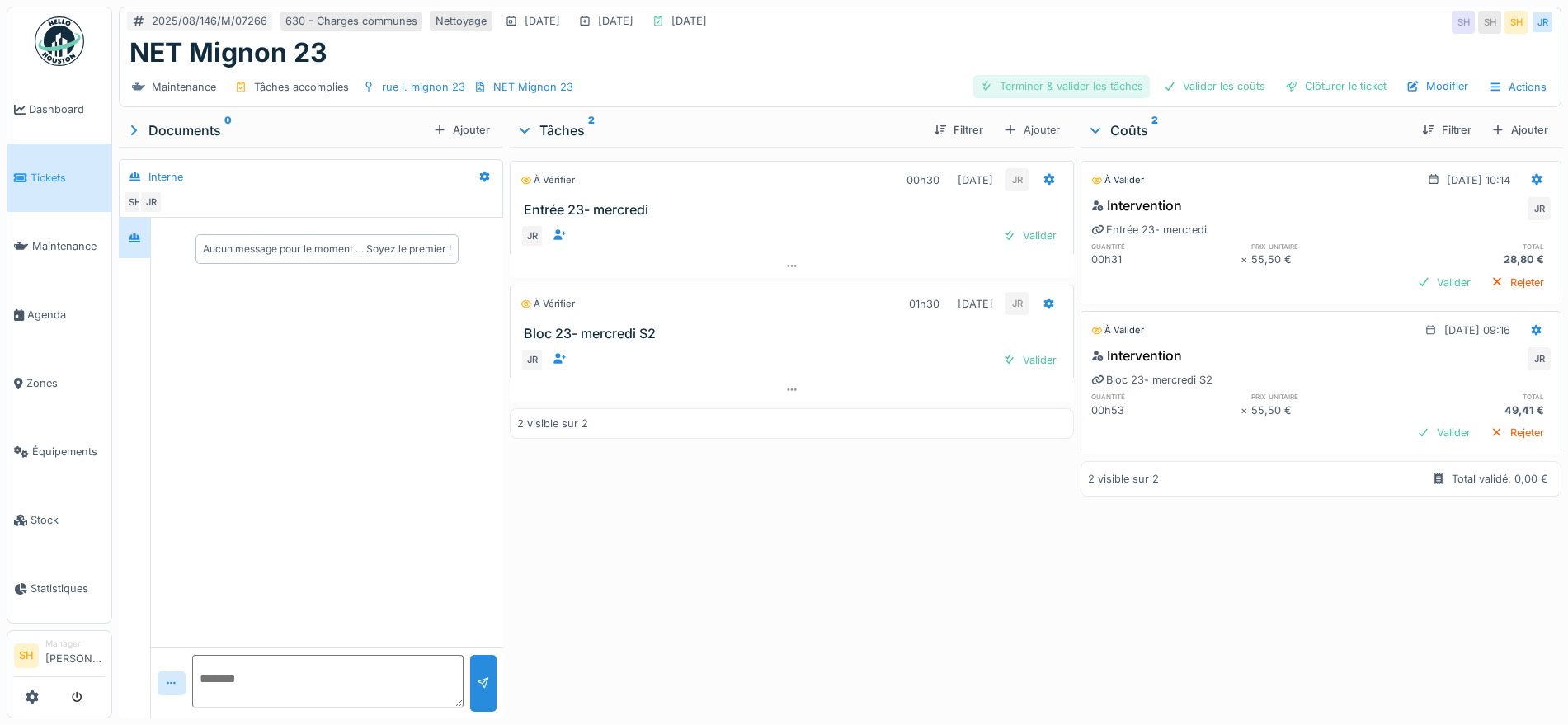
click at [1025, 85] on div "Terminer & valider les tâches" at bounding box center [1060, 86] width 176 height 23
drag, startPoint x: 1187, startPoint y: 84, endPoint x: 1242, endPoint y: 84, distance: 55.0
click at [1188, 84] on div "Valider les coûts" at bounding box center [1214, 86] width 115 height 23
click at [1297, 84] on div "Clôturer le ticket" at bounding box center [1336, 86] width 115 height 23
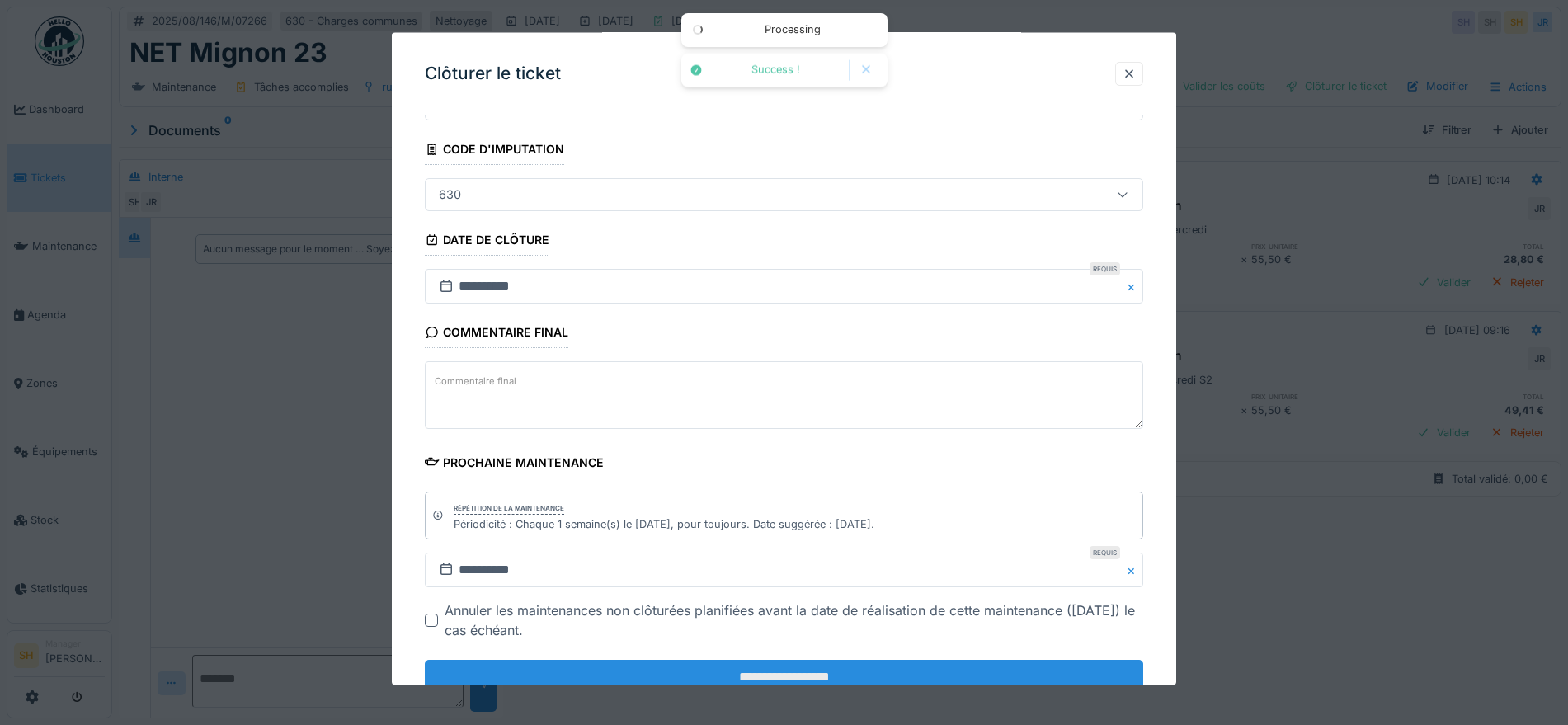
scroll to position [141, 0]
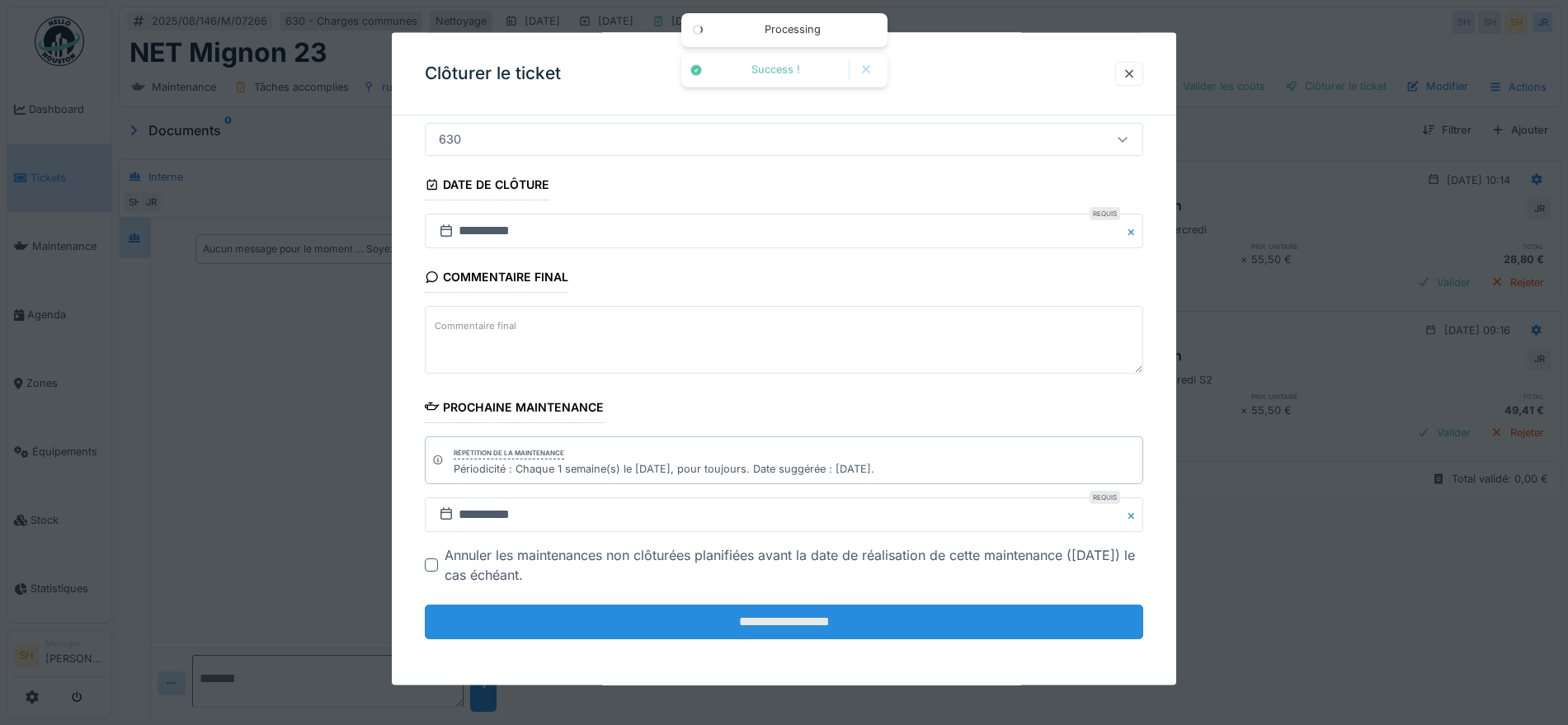
click at [840, 623] on input "**********" at bounding box center [784, 622] width 718 height 34
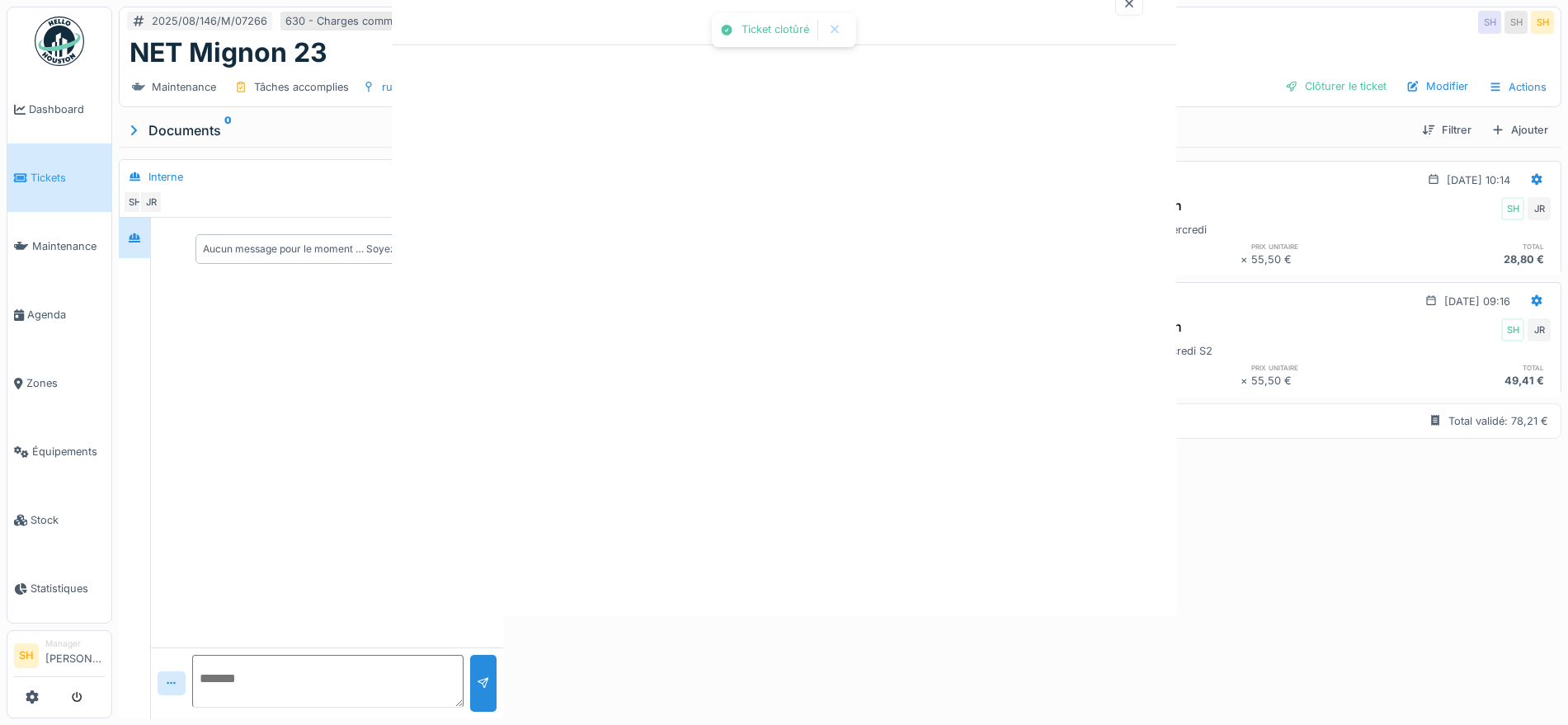
scroll to position [0, 0]
